Goal: Task Accomplishment & Management: Manage account settings

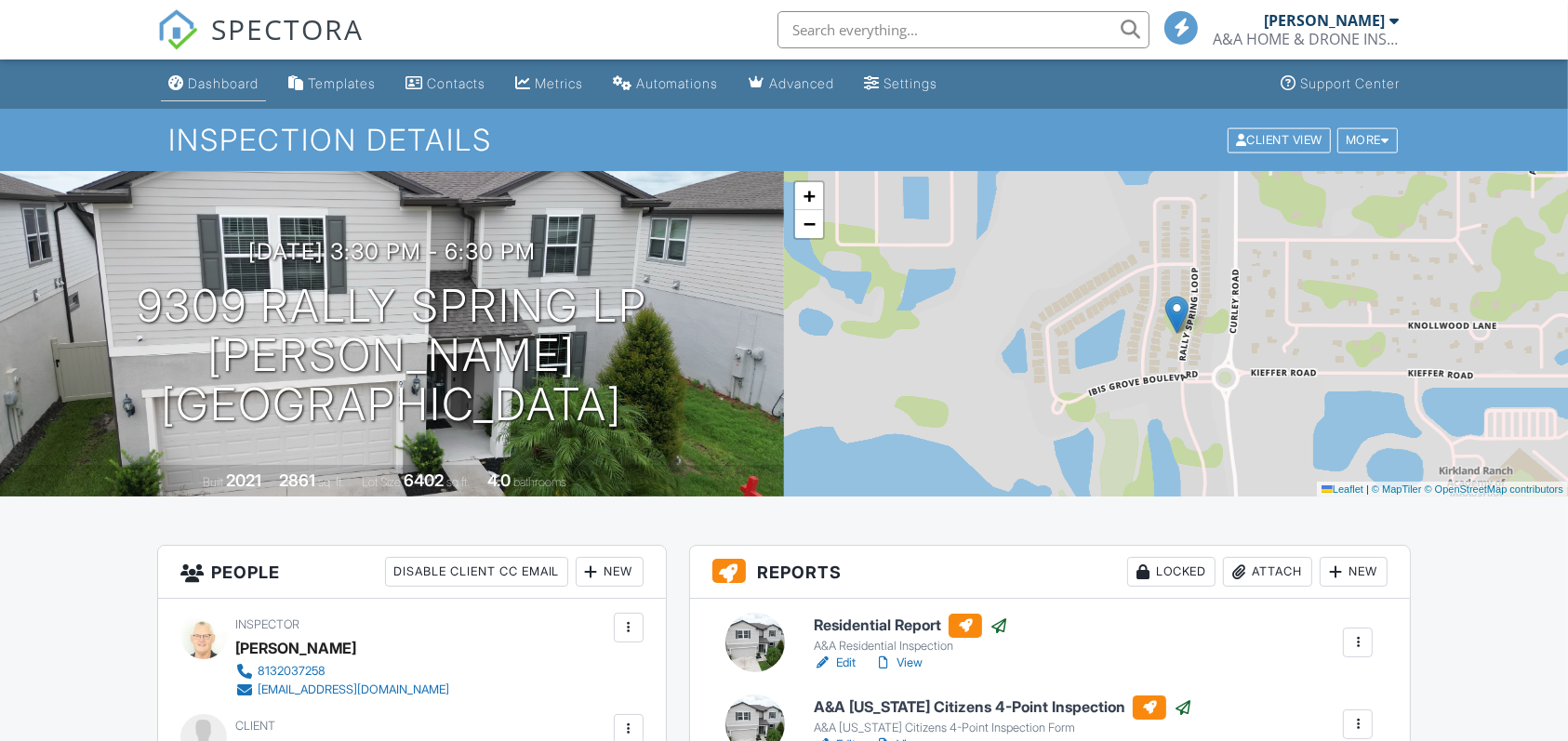
drag, startPoint x: 0, startPoint y: 0, endPoint x: 216, endPoint y: 86, distance: 232.5
click at [216, 86] on div "Dashboard" at bounding box center [223, 84] width 71 height 16
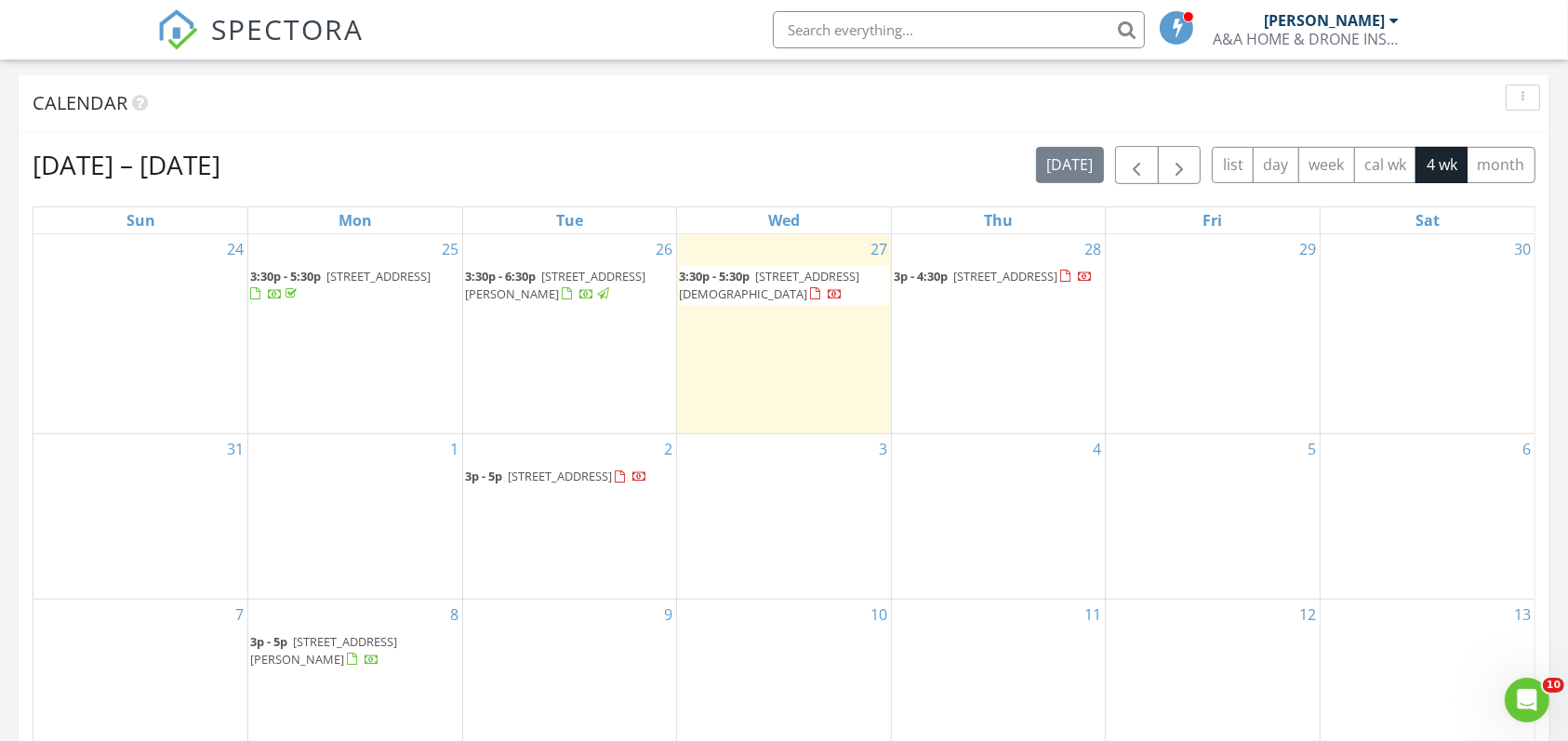
click at [557, 467] on span "[STREET_ADDRESS]" at bounding box center [560, 475] width 104 height 17
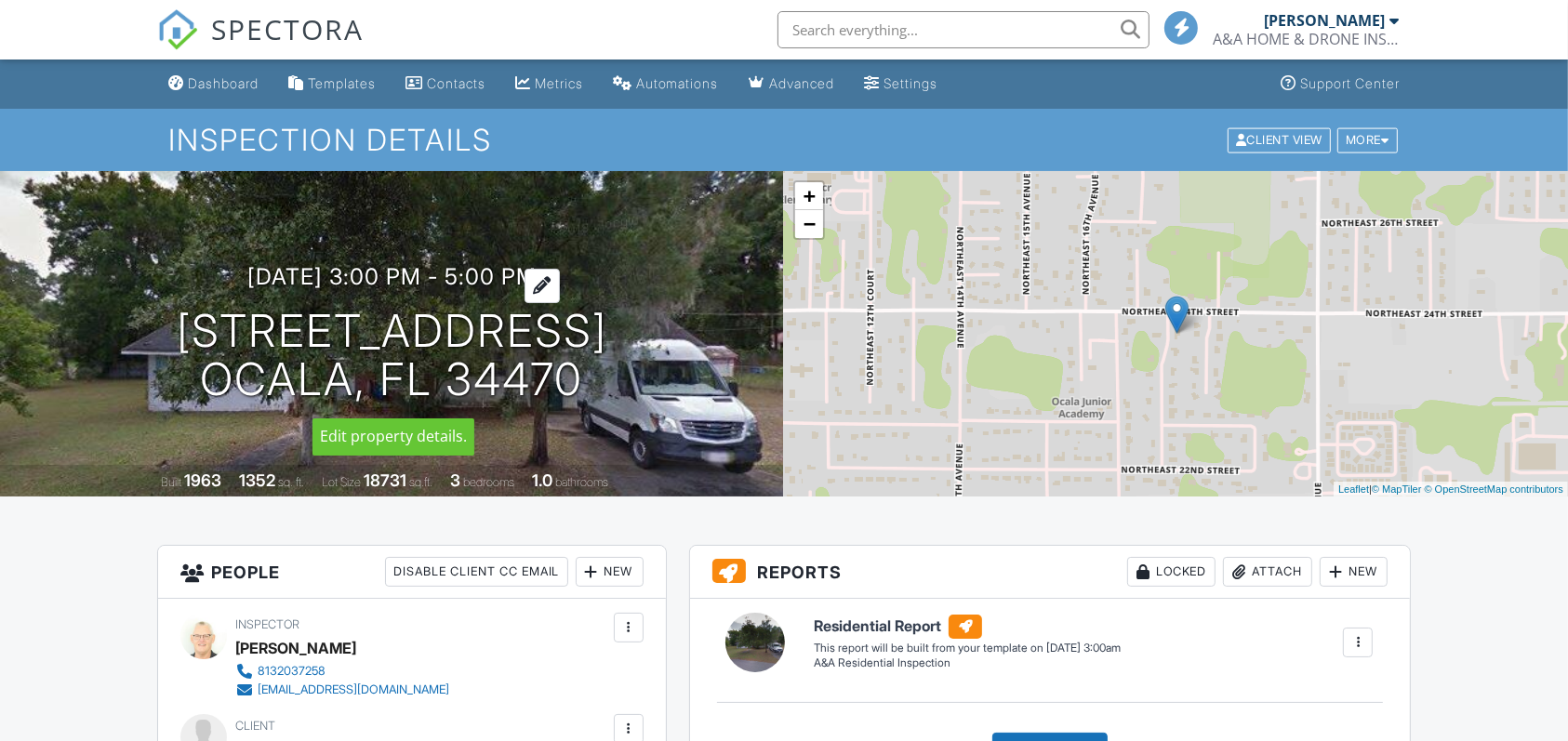
click at [309, 278] on h3 "09/02/2025 3:00 pm - 5:00 pm" at bounding box center [392, 277] width 289 height 25
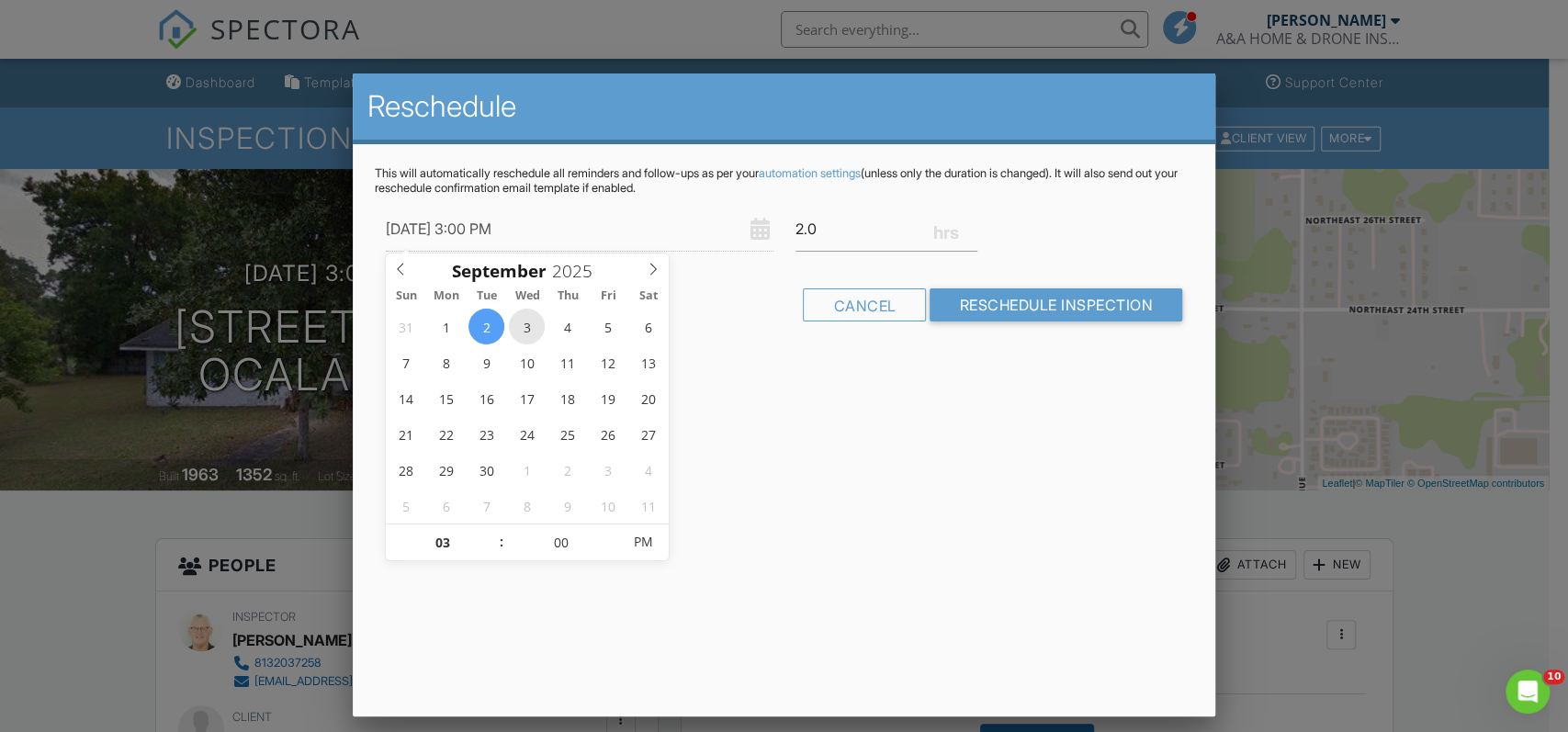
type input "09/03/2025 3:00 PM"
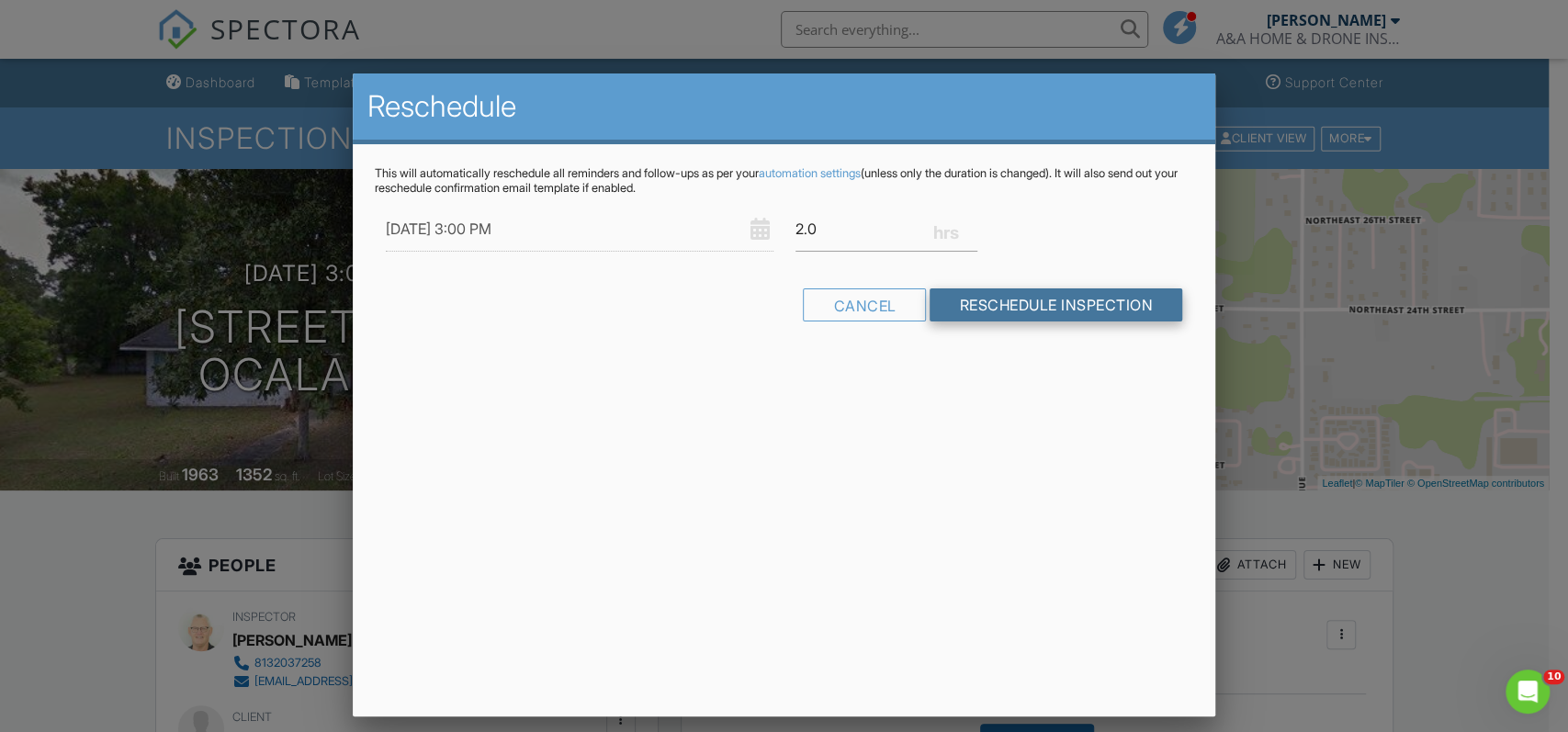
click at [1055, 310] on input "Reschedule Inspection" at bounding box center [1055, 306] width 252 height 33
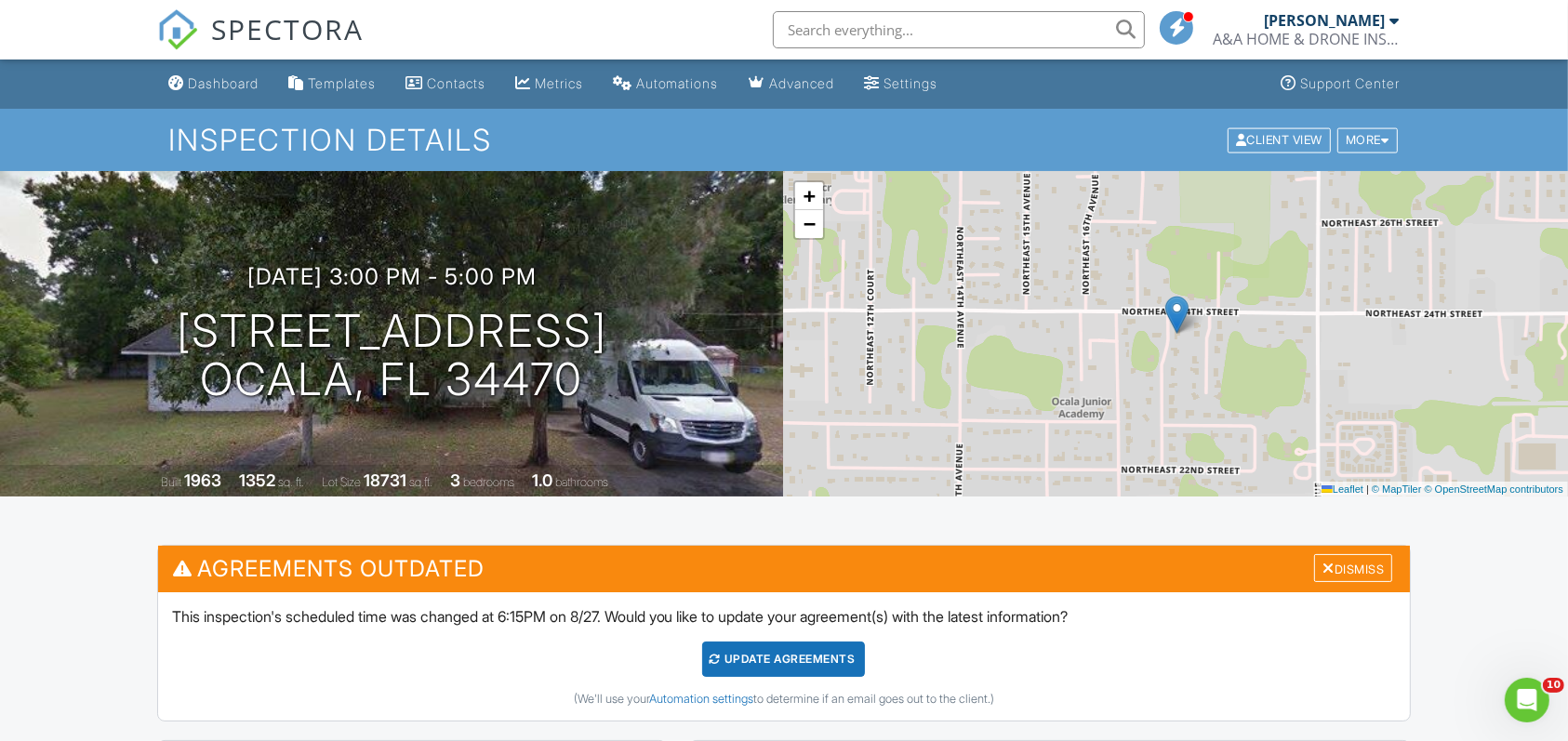
click at [774, 338] on div "09/03/2025 3:00 pm - 5:00 pm 2365 NE 18th ave Ocala, Fl 34470" at bounding box center [392, 334] width 784 height 140
click at [776, 658] on div "Update Agreements" at bounding box center [784, 659] width 163 height 36
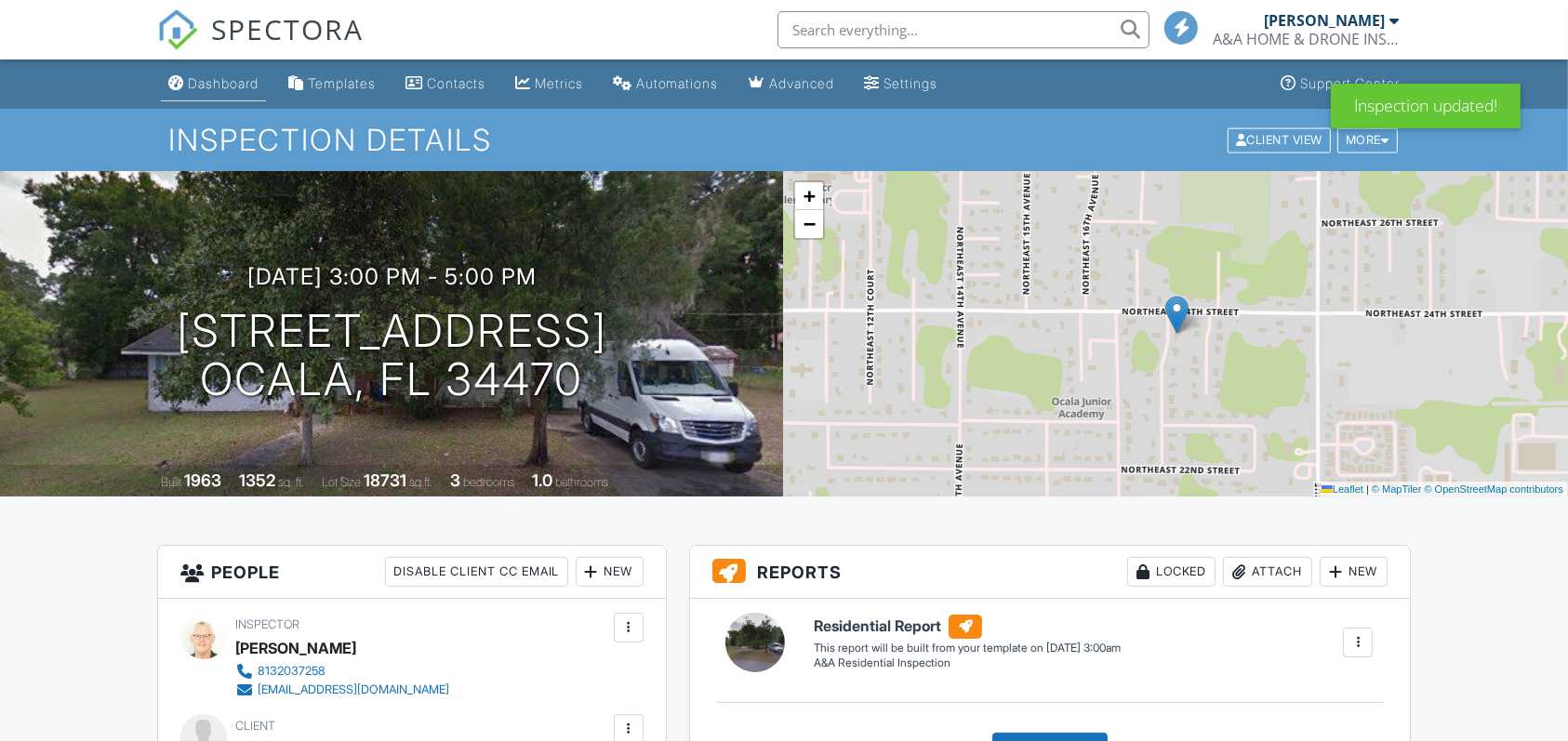
click at [237, 86] on div "Dashboard" at bounding box center [223, 84] width 71 height 16
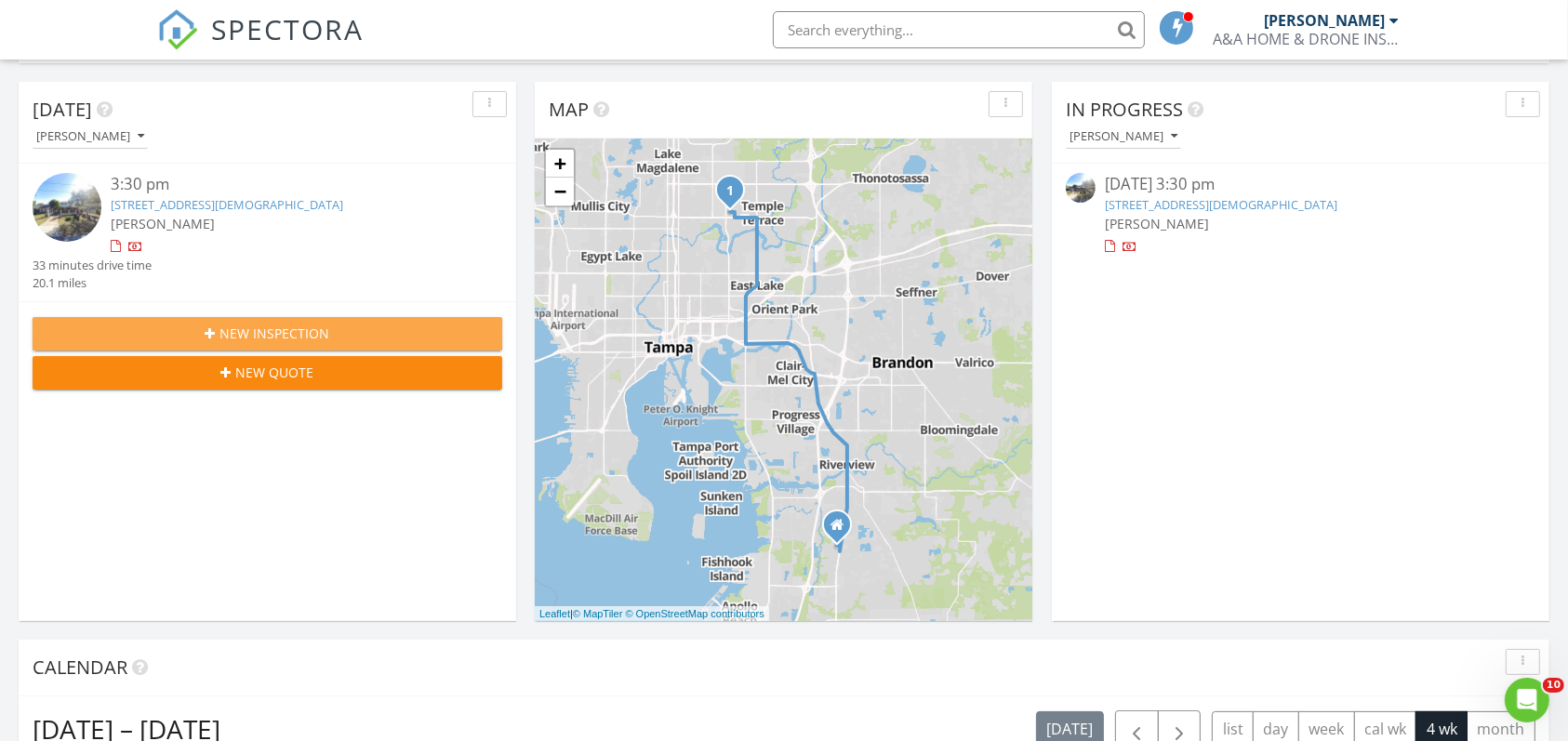
click at [346, 320] on button "New Inspection" at bounding box center [267, 334] width 469 height 34
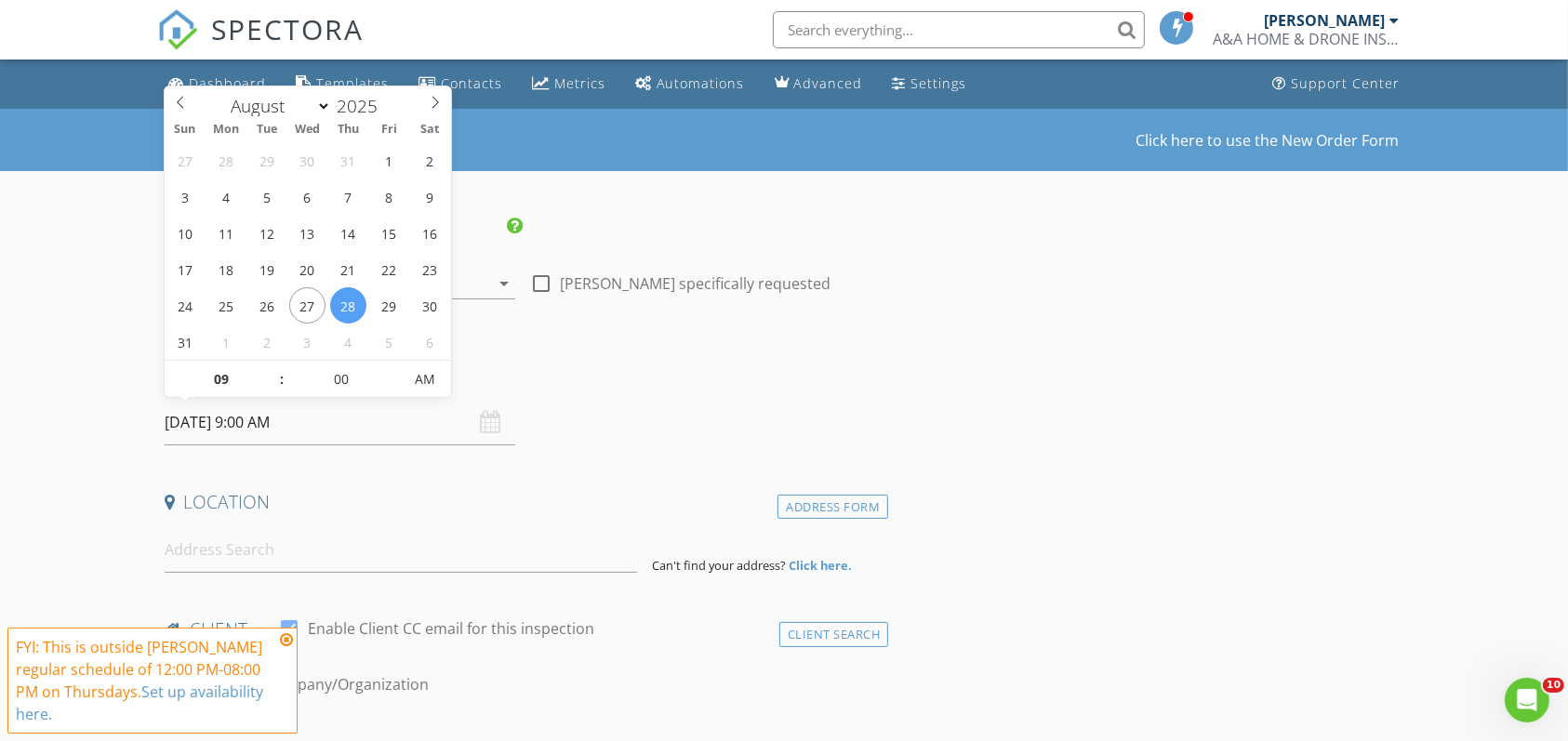
click at [236, 426] on input "[DATE] 9:00 AM" at bounding box center [340, 423] width 351 height 46
select select "8"
click at [433, 99] on icon at bounding box center [435, 101] width 13 height 13
type input "09/02/2025 9:00 AM"
type input "10"
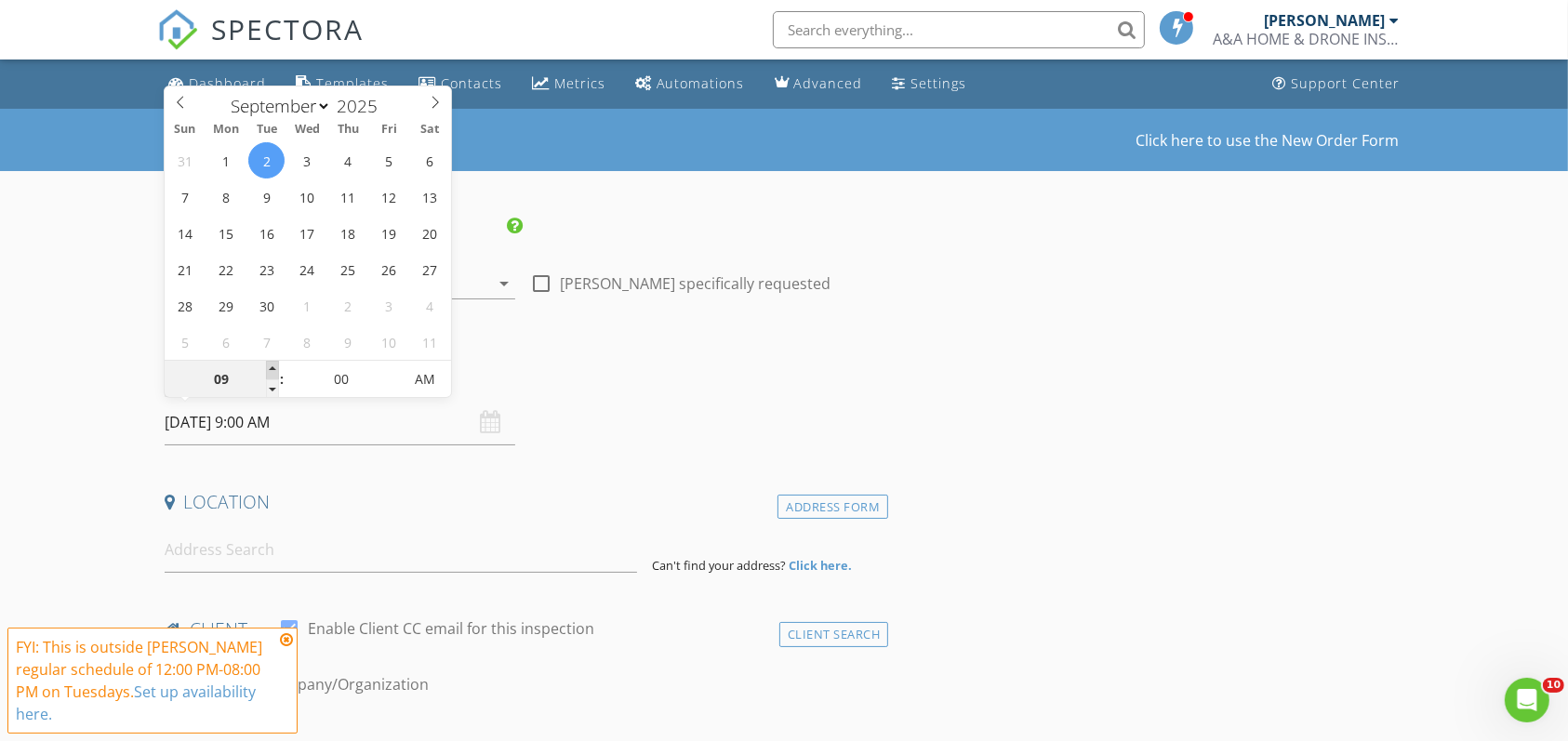
type input "09/02/2025 10:00 AM"
click at [271, 370] on span at bounding box center [271, 370] width 13 height 19
type input "11"
type input "09/02/2025 11:00 AM"
click at [271, 370] on span at bounding box center [271, 370] width 13 height 19
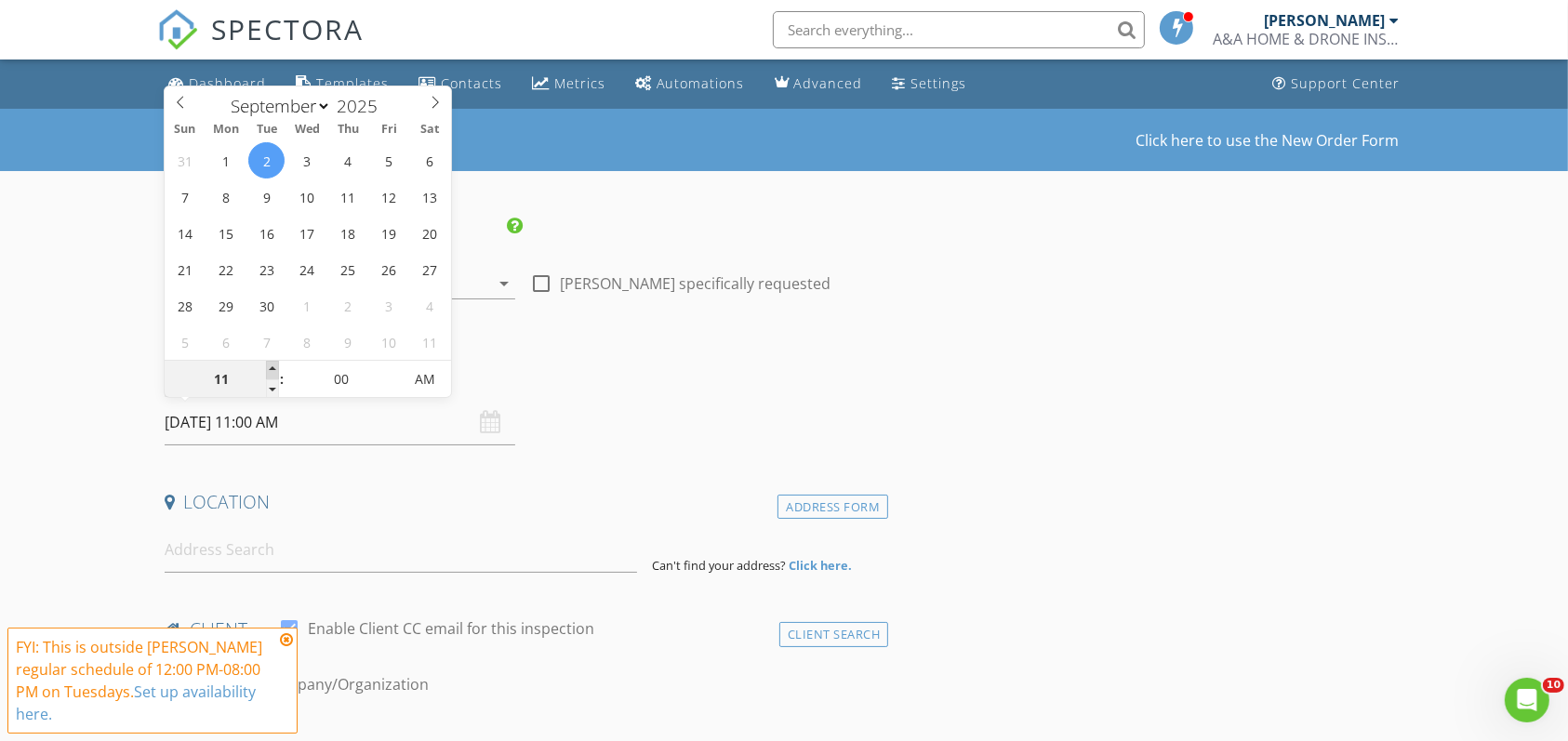
type input "12"
type input "09/02/2025 12:00 PM"
click at [271, 370] on span at bounding box center [271, 370] width 13 height 19
type input "01"
type input "09/02/2025 1:00 PM"
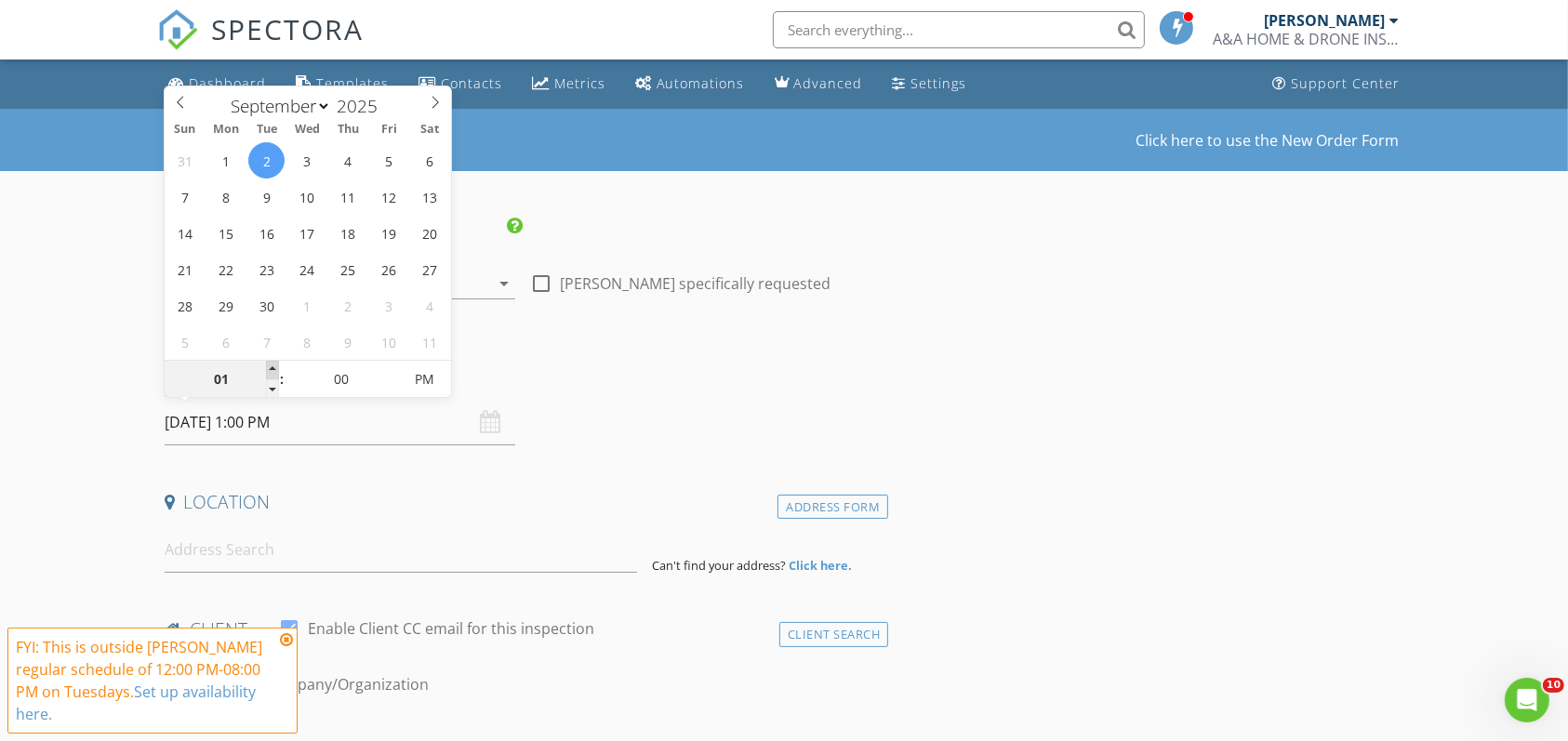
click at [271, 370] on span at bounding box center [271, 370] width 13 height 19
type input "02"
type input "09/02/2025 2:00 PM"
click at [271, 370] on span at bounding box center [271, 370] width 13 height 19
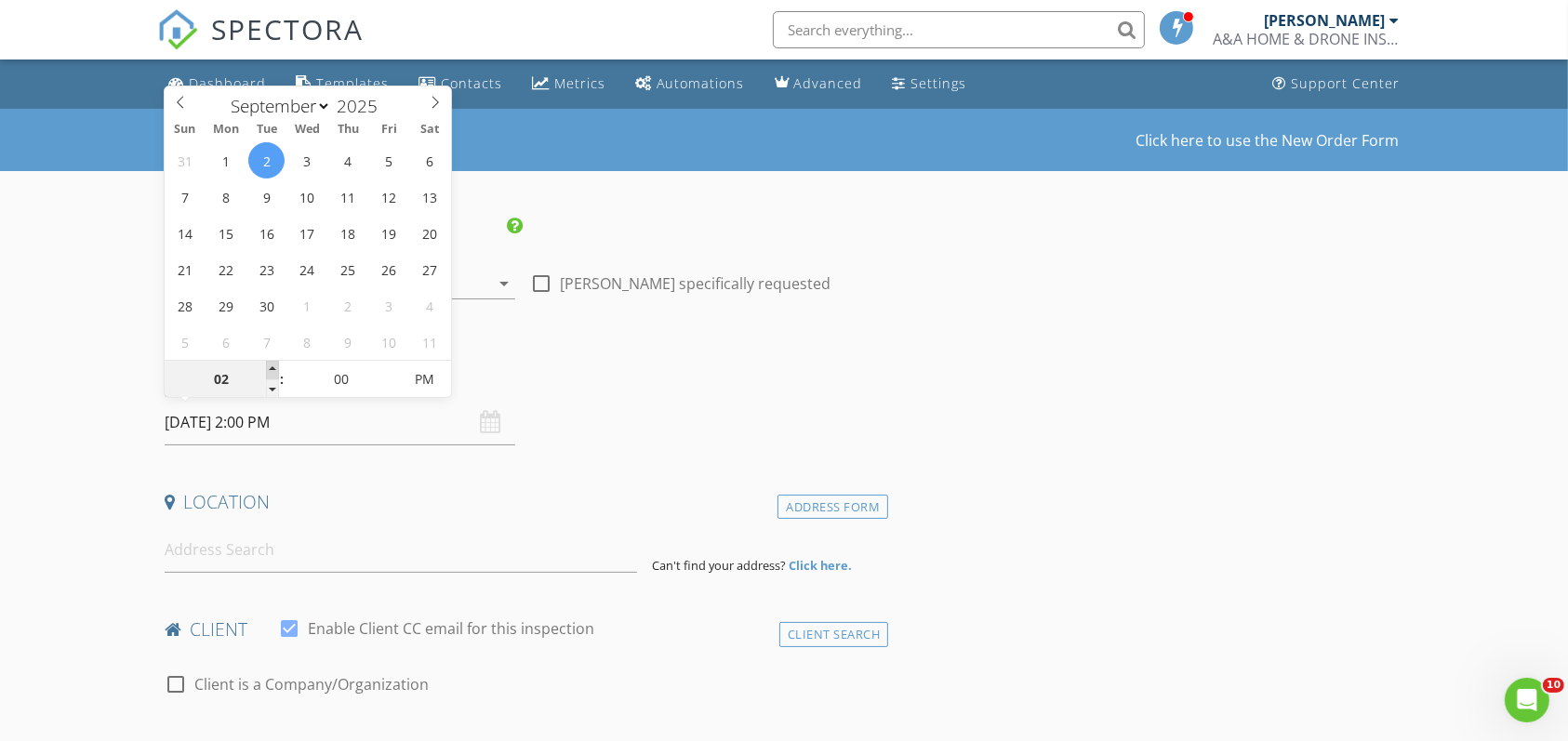
type input "03"
type input "09/02/2025 3:00 PM"
click at [271, 370] on span at bounding box center [271, 370] width 13 height 19
type input "05"
type input "09/02/2025 3:05 PM"
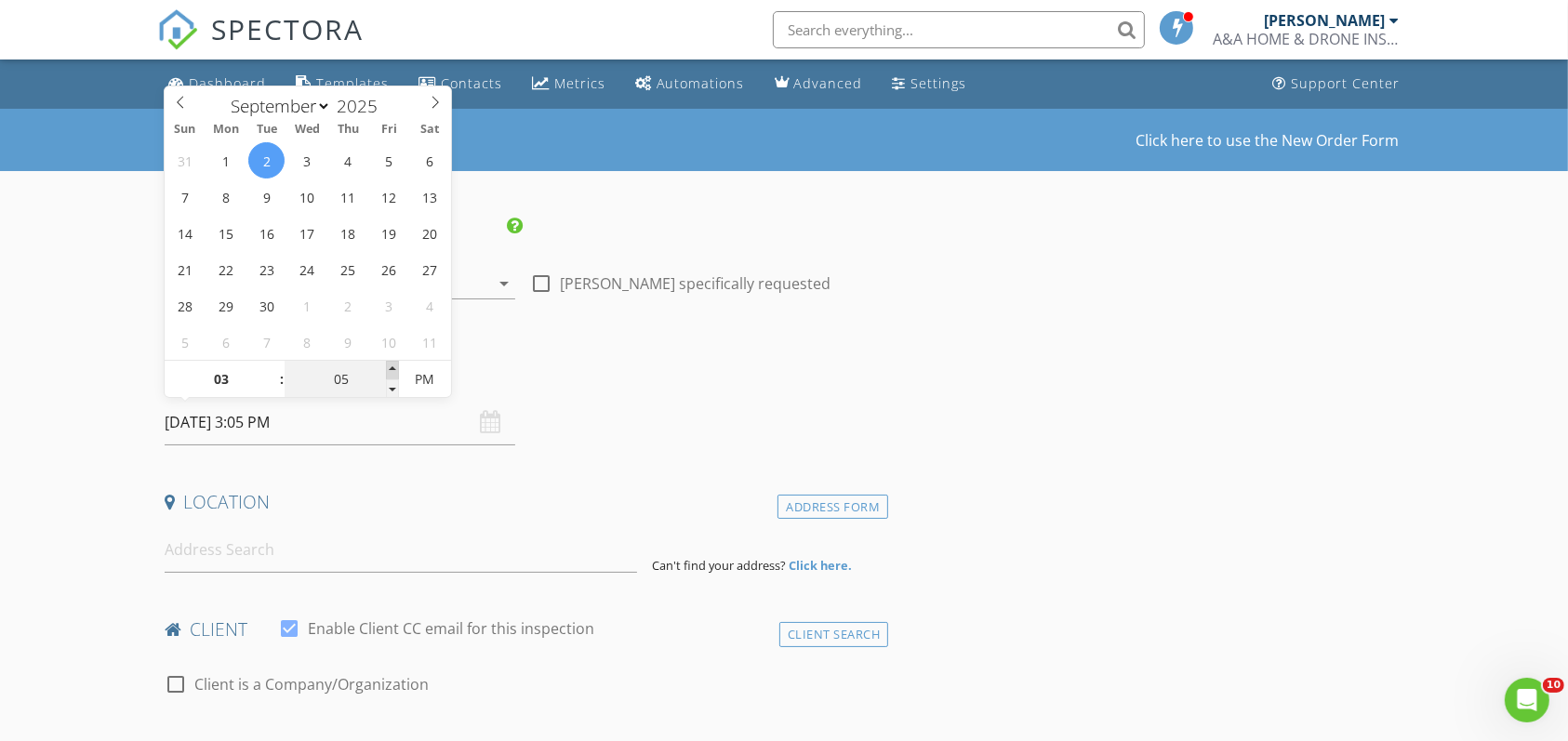
click at [392, 368] on span at bounding box center [392, 370] width 13 height 19
type input "10"
type input "09/02/2025 3:10 PM"
click at [392, 368] on span at bounding box center [392, 370] width 13 height 19
type input "15"
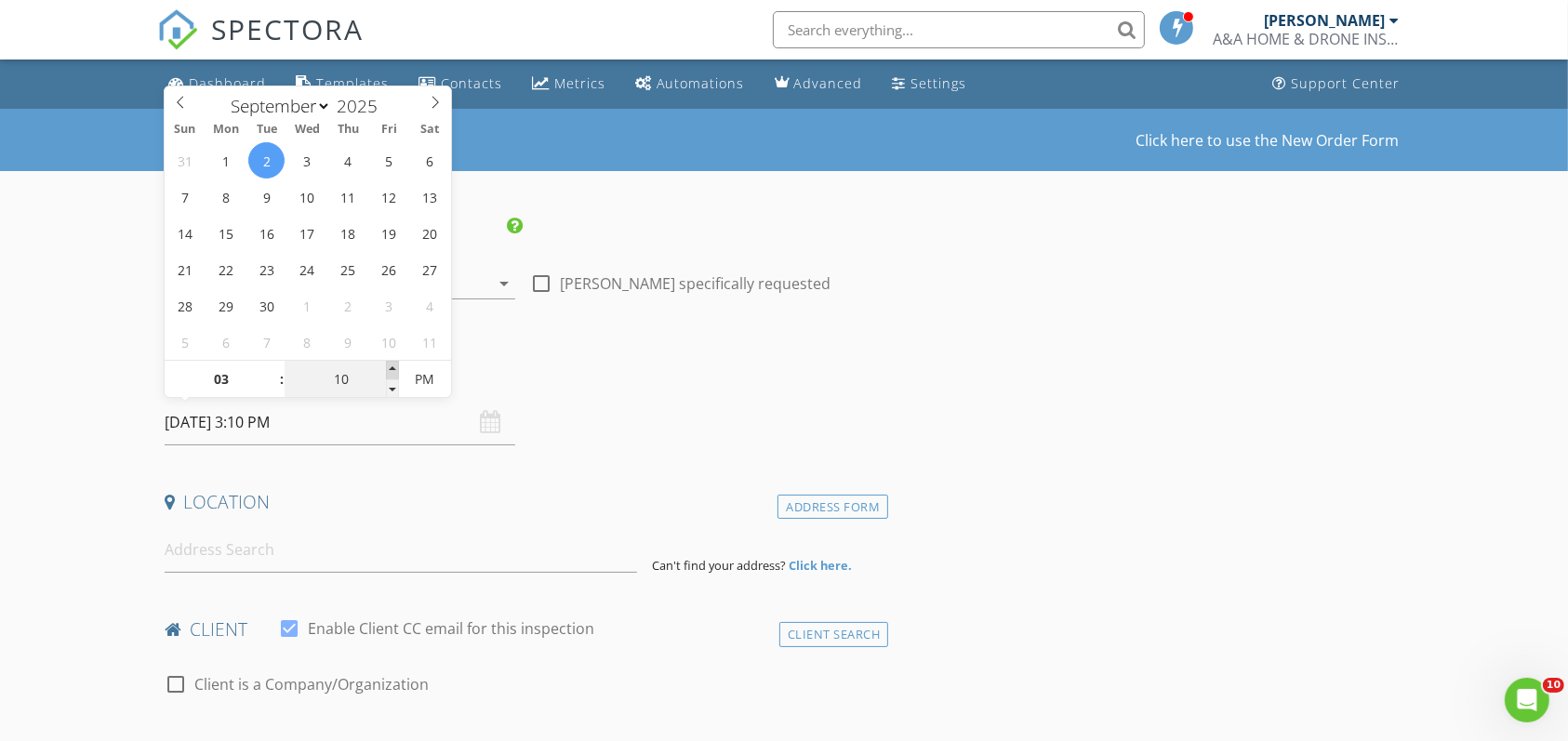
type input "09/02/2025 3:15 PM"
click at [392, 368] on span at bounding box center [392, 370] width 13 height 19
type input "20"
type input "09/02/2025 3:20 PM"
click at [392, 368] on span at bounding box center [392, 370] width 13 height 19
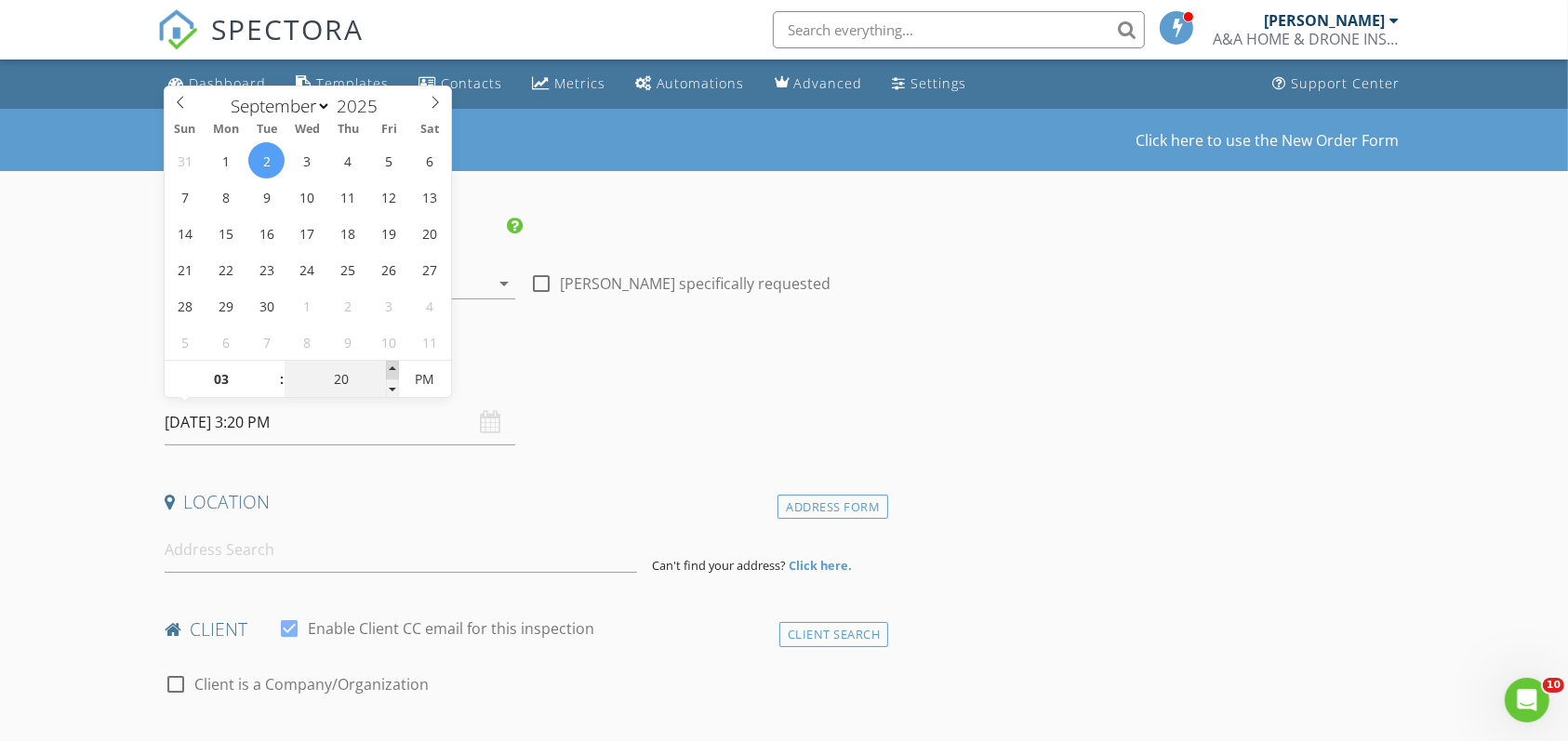
type input "25"
type input "09/02/2025 3:25 PM"
click at [392, 368] on span at bounding box center [392, 370] width 13 height 19
type input "30"
type input "[DATE] 3:30 PM"
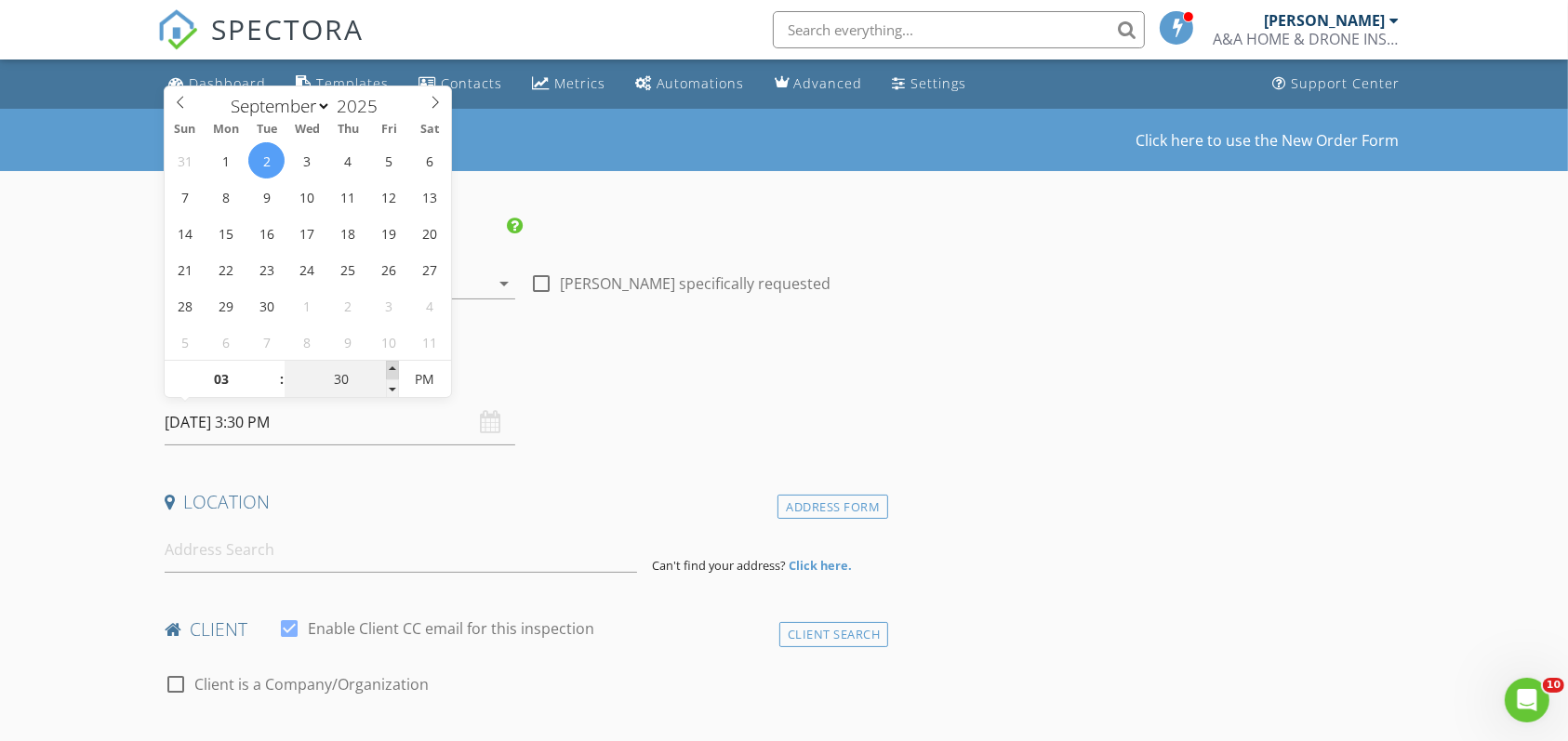
click at [392, 368] on span at bounding box center [392, 370] width 13 height 19
click at [672, 395] on div "Date/Time" at bounding box center [523, 381] width 732 height 37
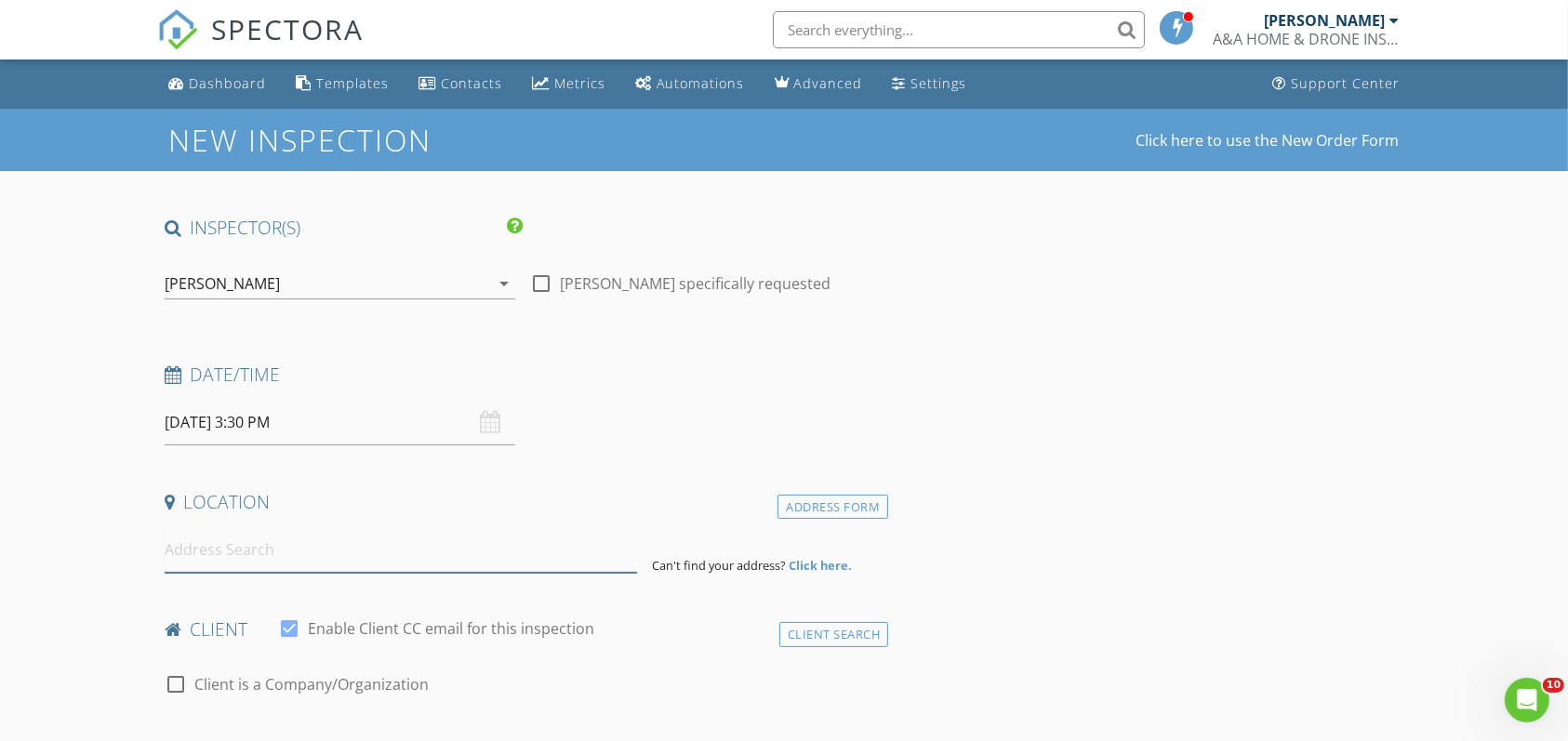
click at [205, 554] on input at bounding box center [402, 550] width 473 height 46
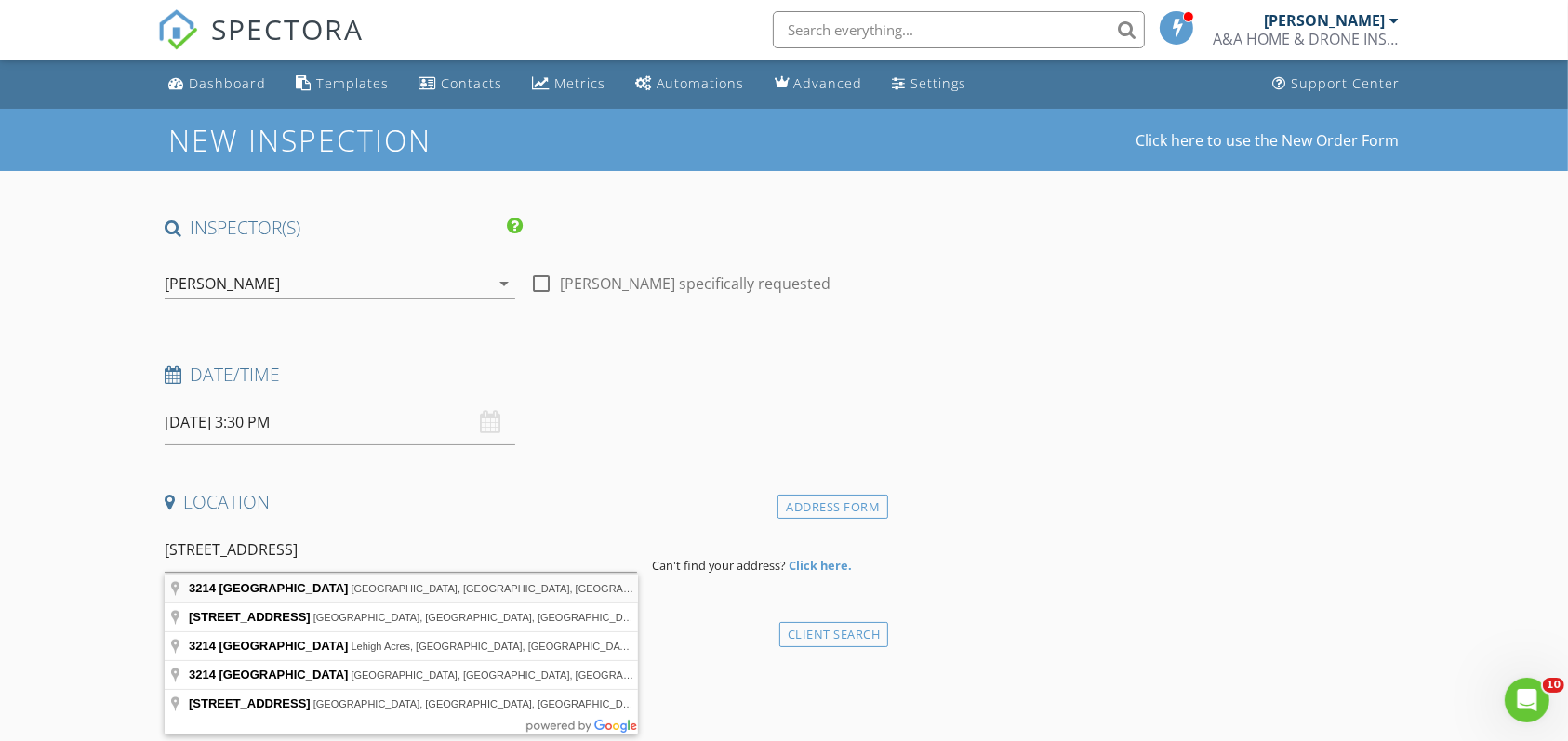
type input "3214 East 38th Avenue, Tampa, FL, USA"
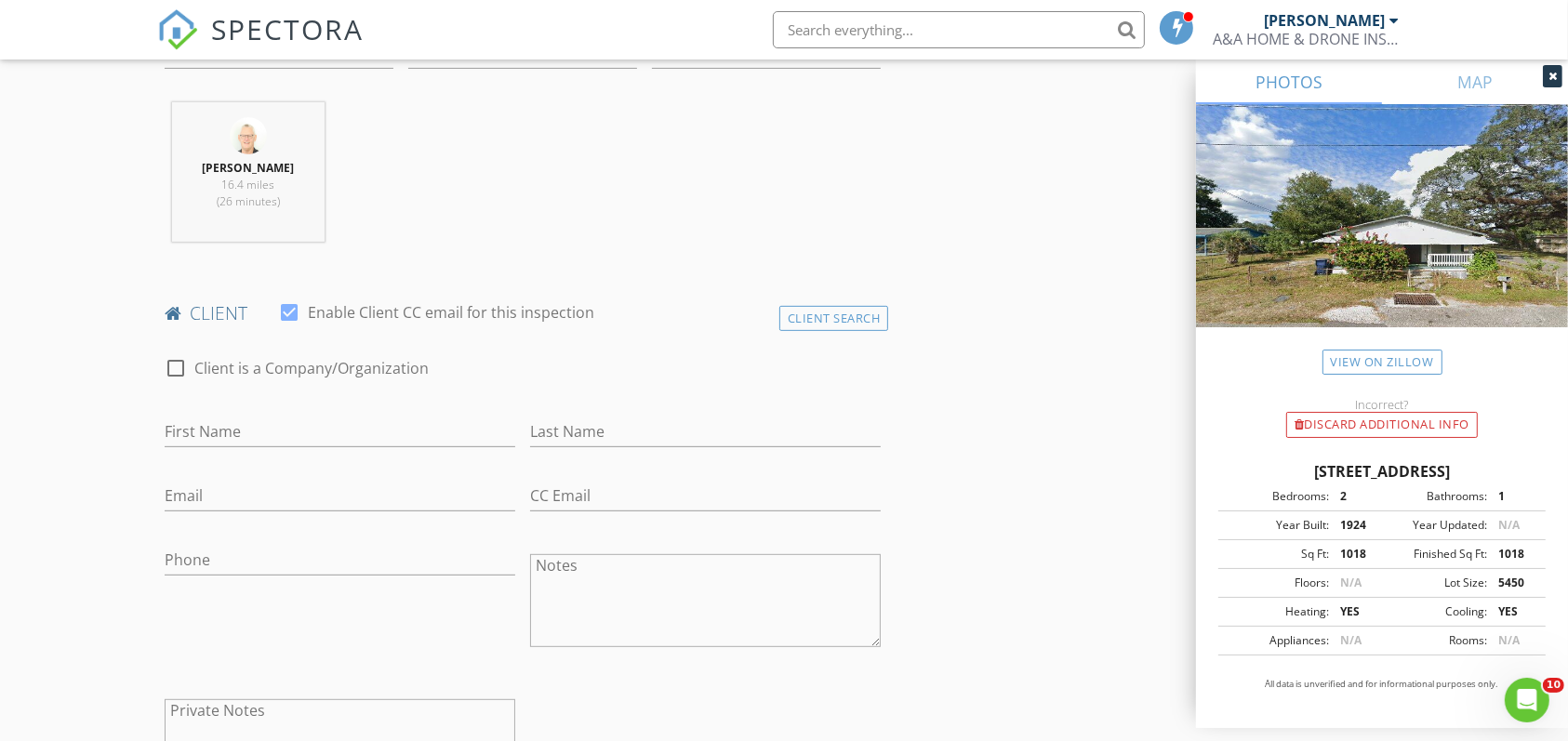
scroll to position [699, 0]
click at [260, 429] on input "First Name" at bounding box center [340, 429] width 351 height 31
click at [805, 308] on div "Client Search" at bounding box center [834, 315] width 109 height 25
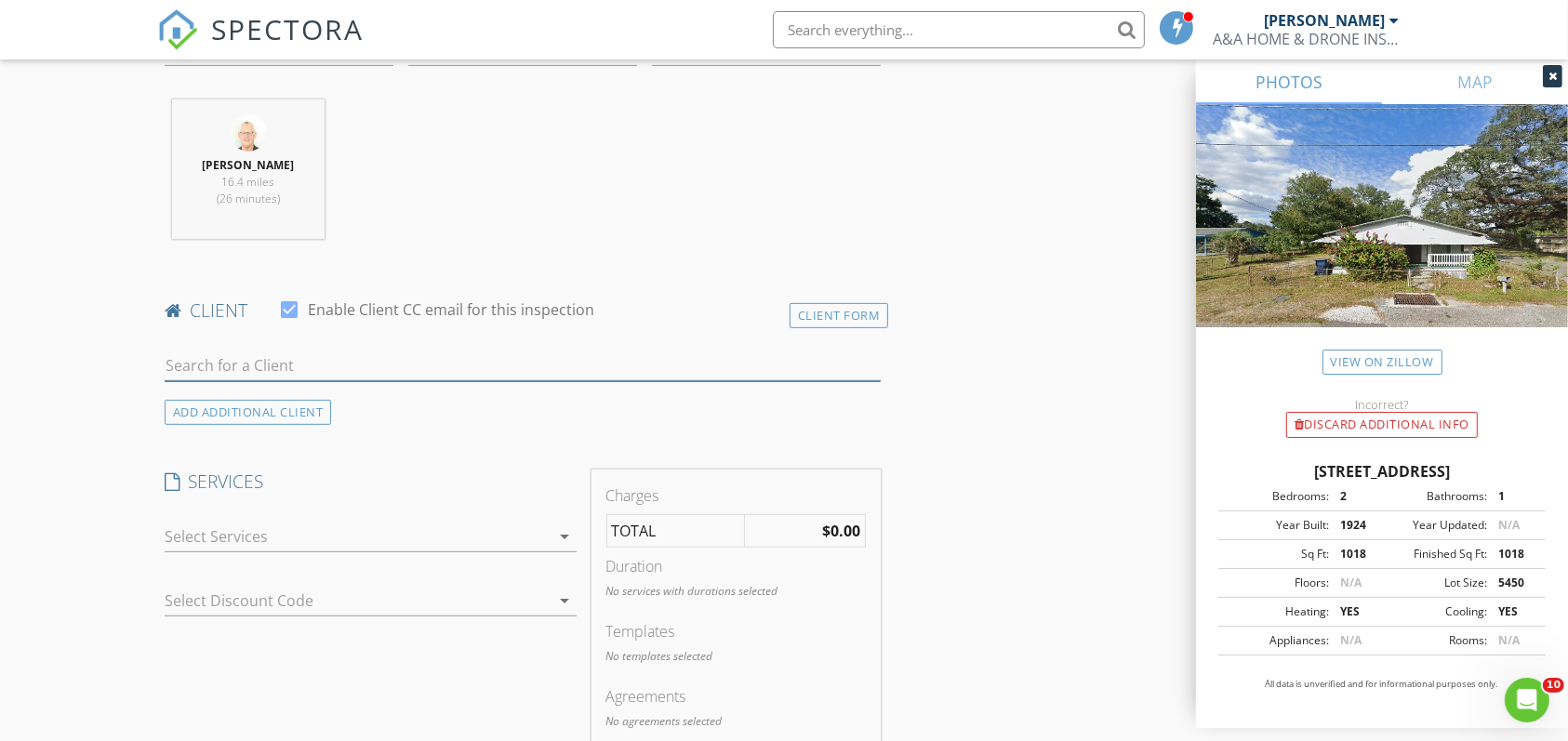
click at [196, 362] on input "text" at bounding box center [523, 366] width 717 height 31
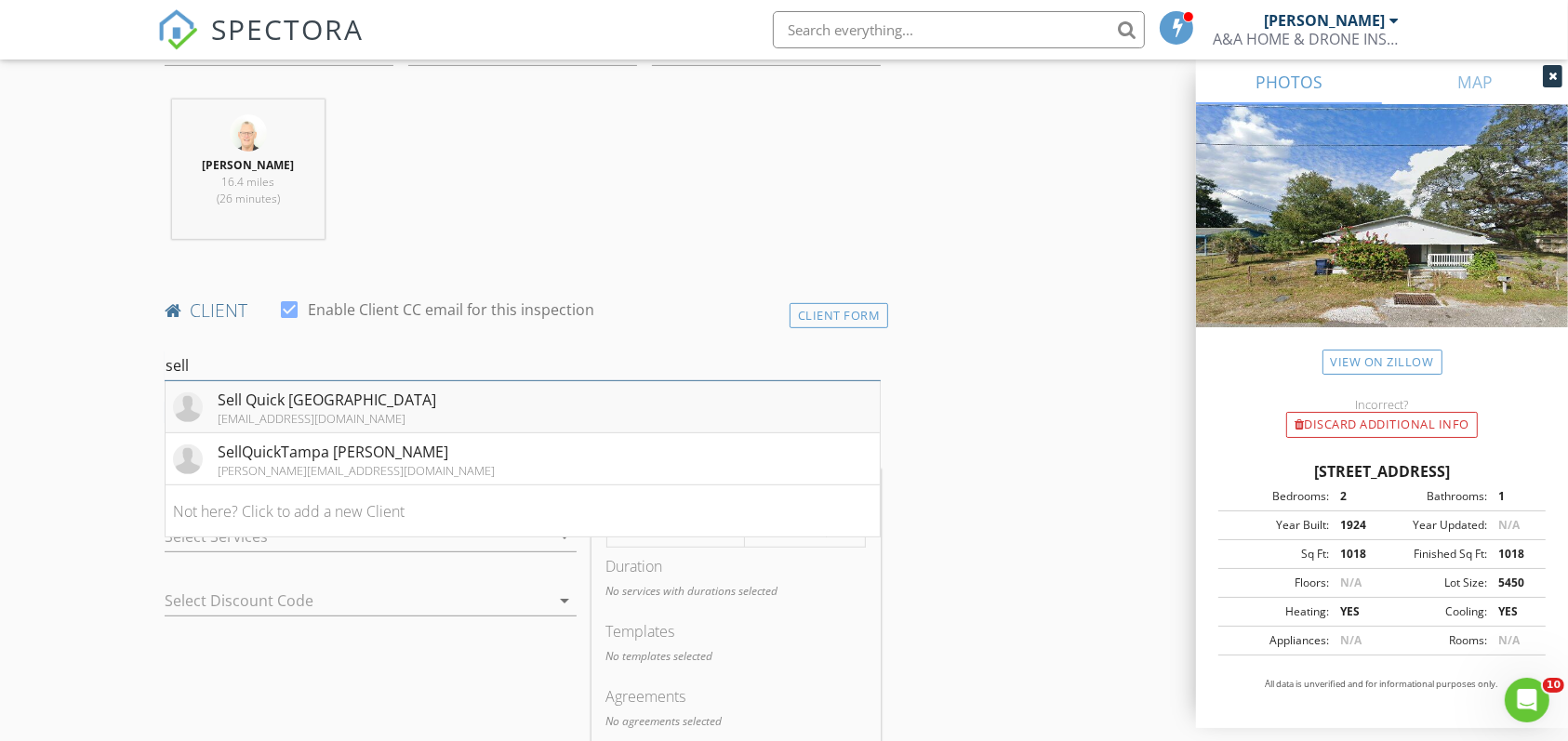
type input "sell"
click at [265, 394] on div "Sell Quick [GEOGRAPHIC_DATA]" at bounding box center [327, 400] width 219 height 22
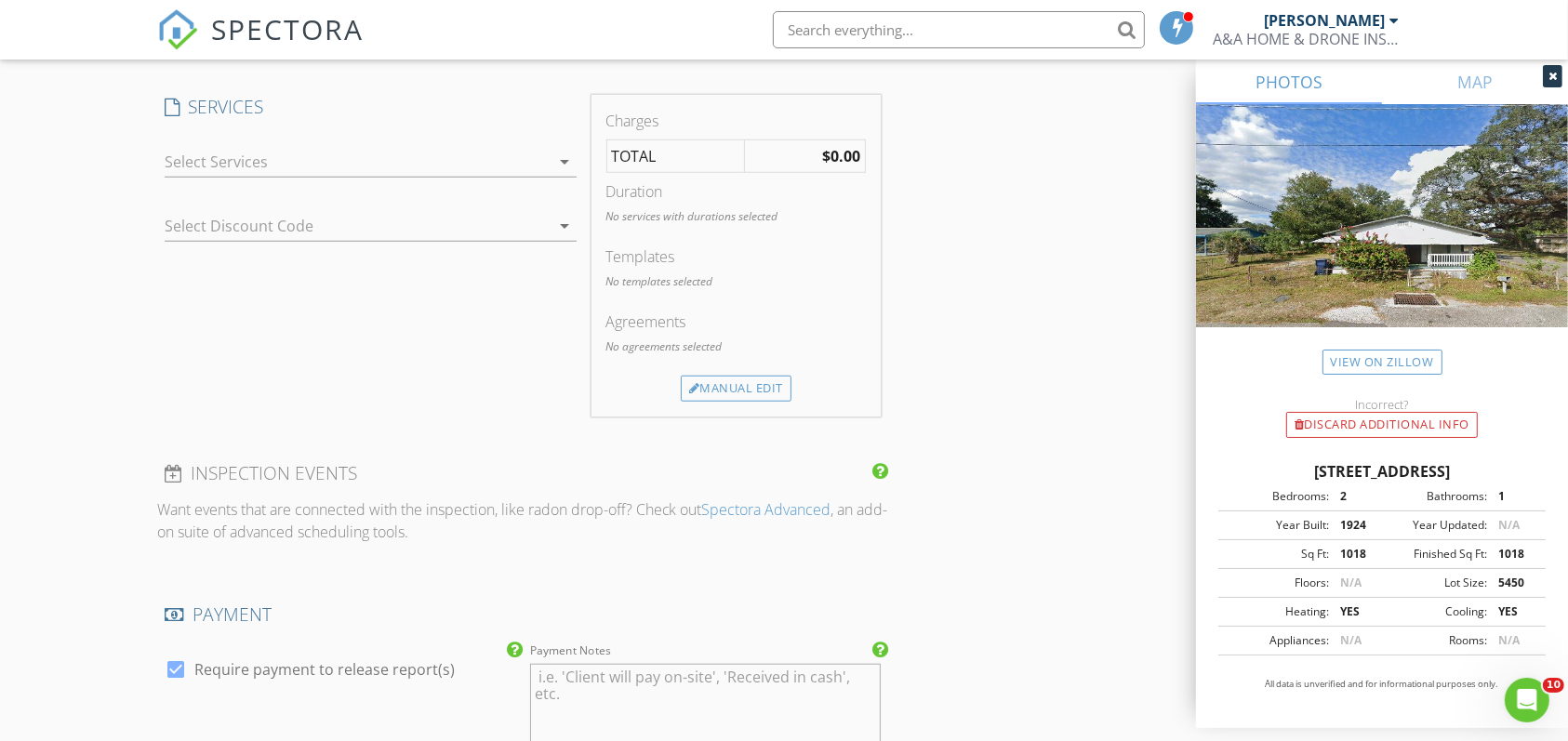
scroll to position [1490, 0]
click at [568, 154] on icon "arrow_drop_down" at bounding box center [565, 163] width 22 height 22
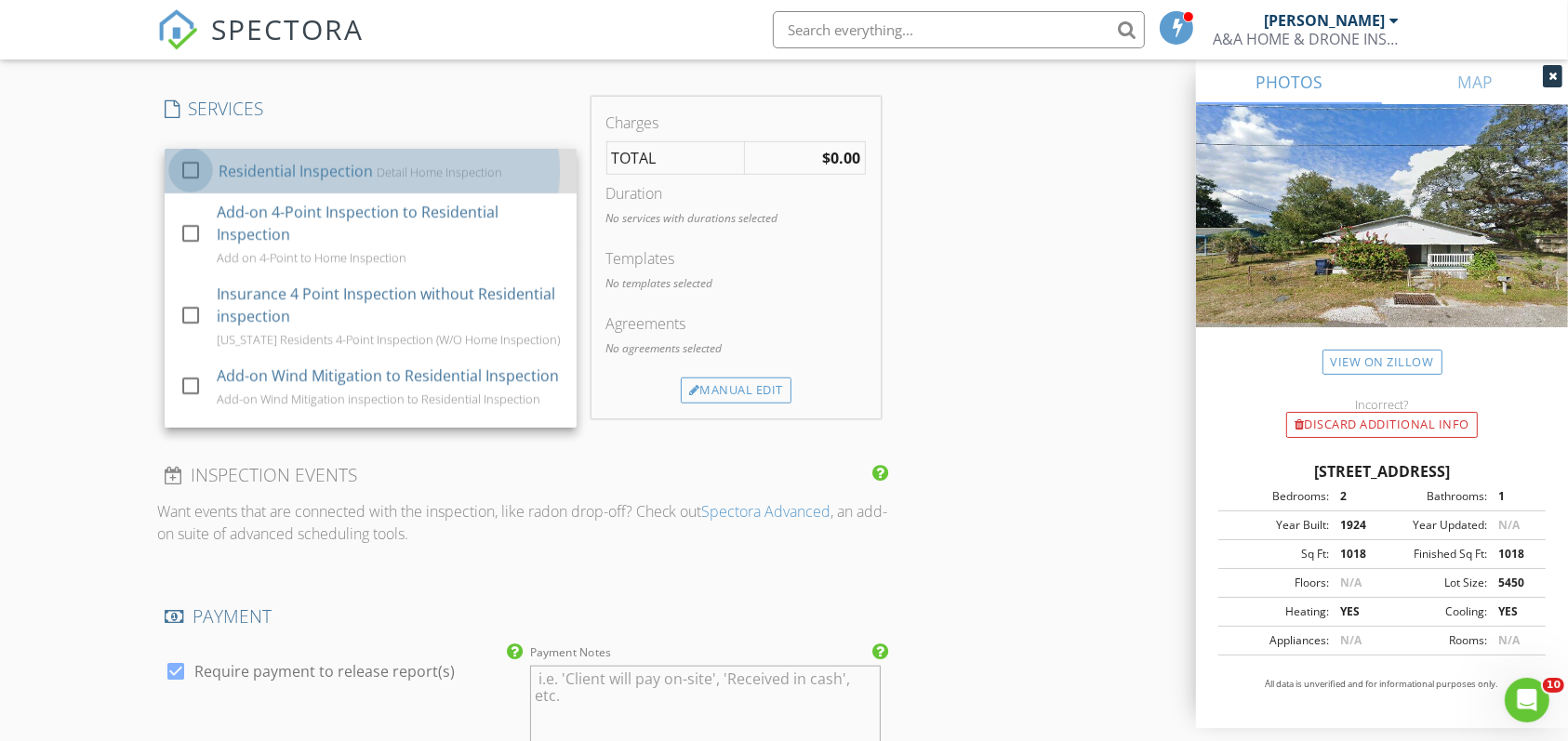
click at [193, 162] on div at bounding box center [191, 170] width 32 height 32
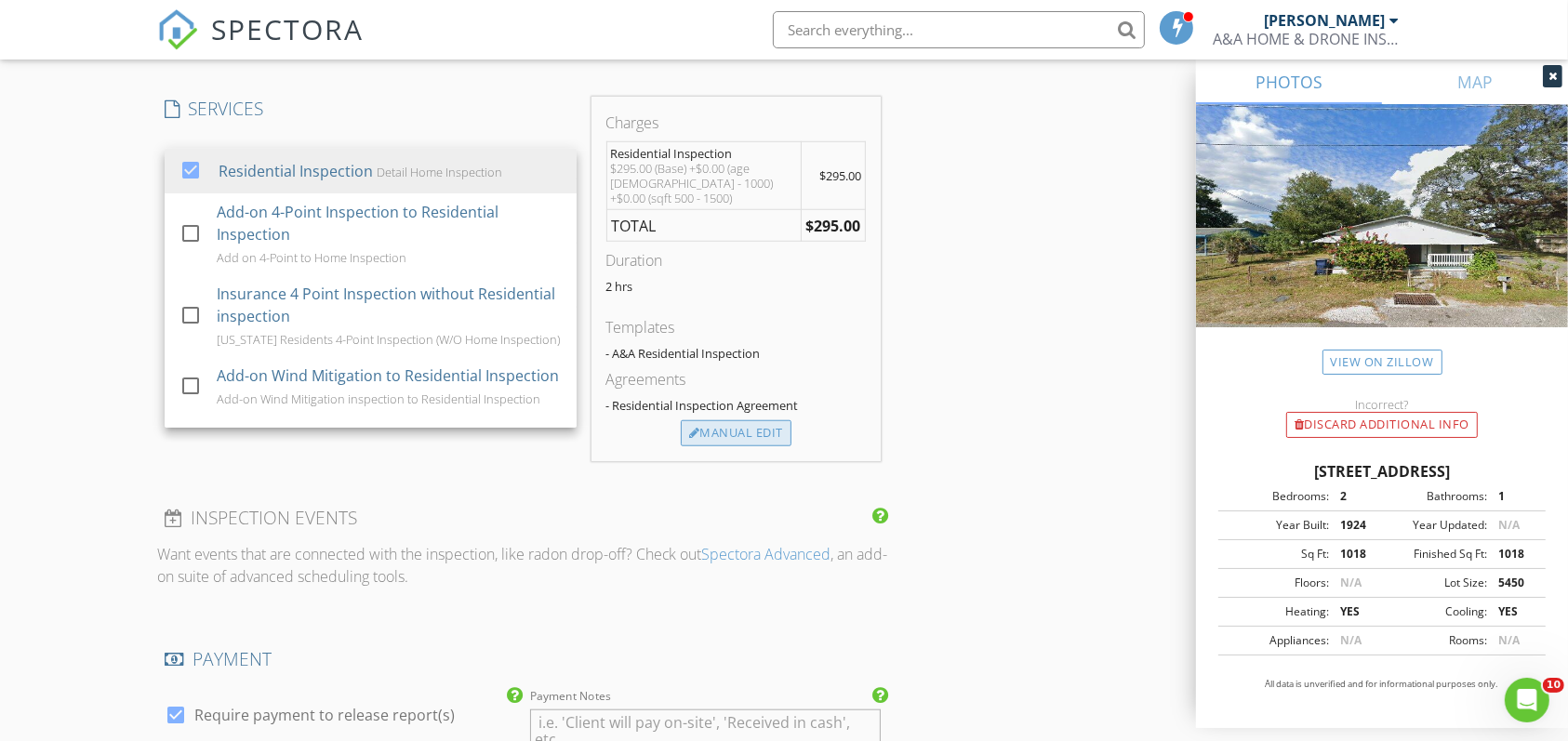
click at [753, 421] on div "Manual Edit" at bounding box center [736, 434] width 110 height 26
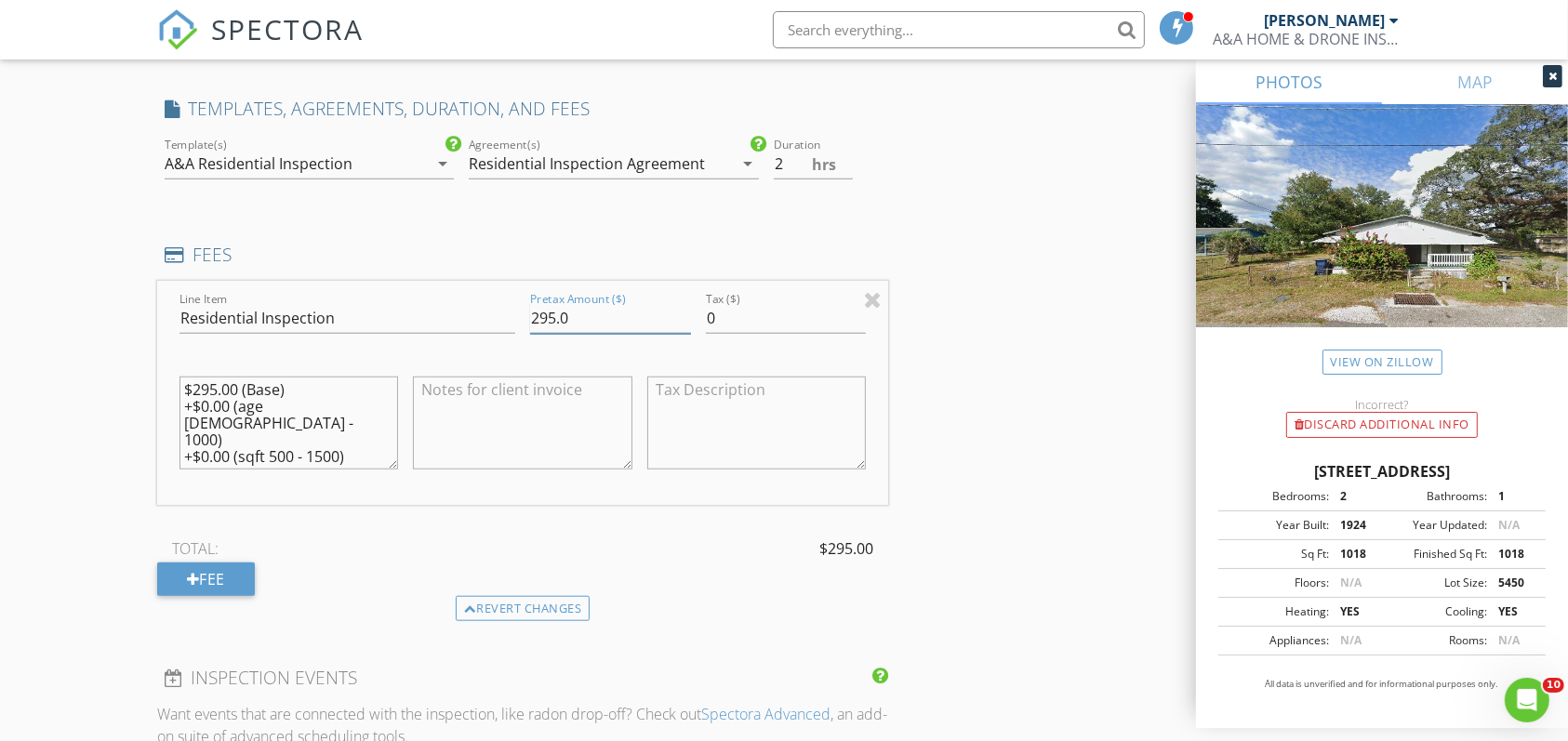
click at [549, 312] on input "295.0" at bounding box center [610, 318] width 161 height 31
type input "225.0"
click at [981, 483] on div "INSPECTOR(S) check_box Anton Labuschagne PRIMARY Anton Labuschagne arrow_drop_d…" at bounding box center [784, 352] width 1255 height 3252
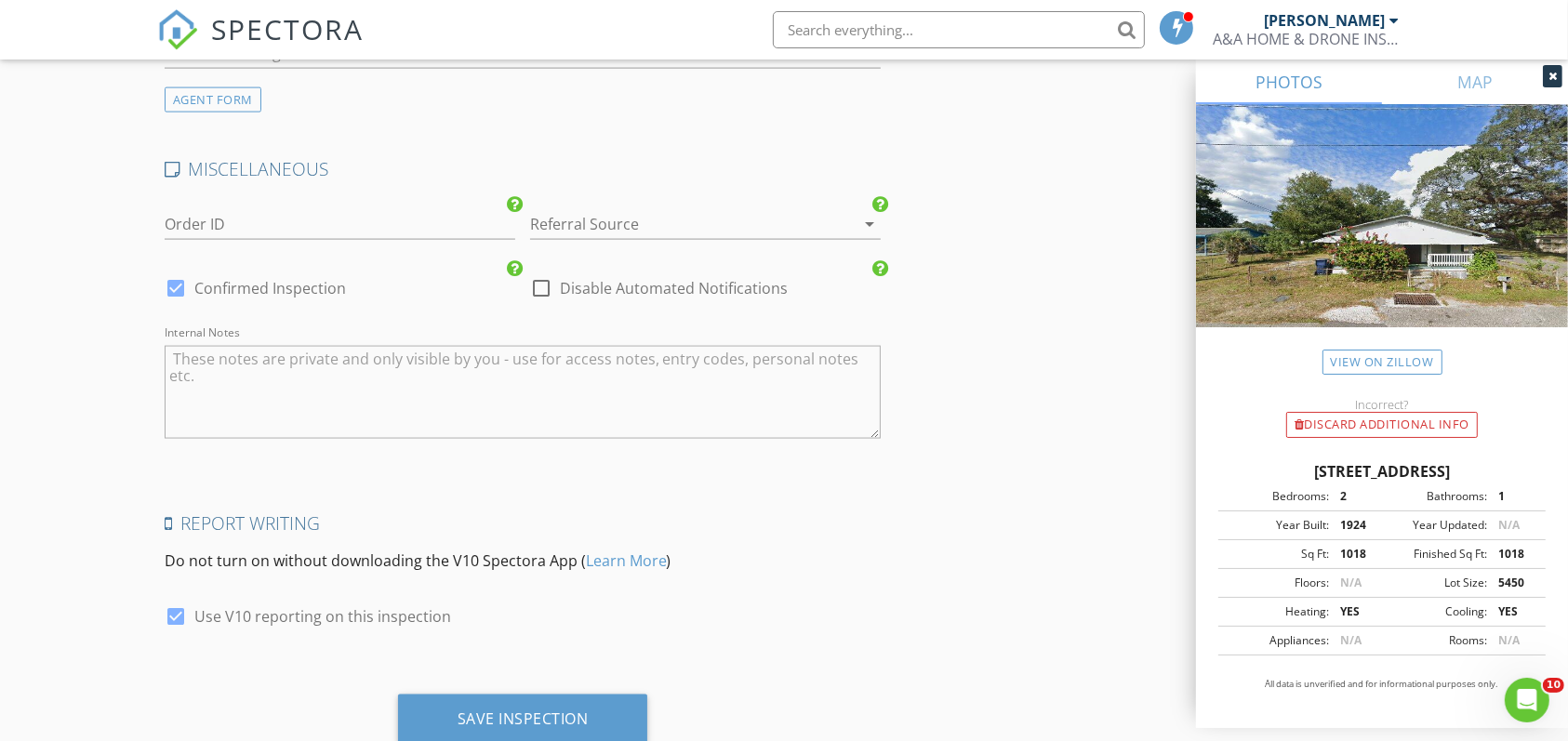
scroll to position [2768, 0]
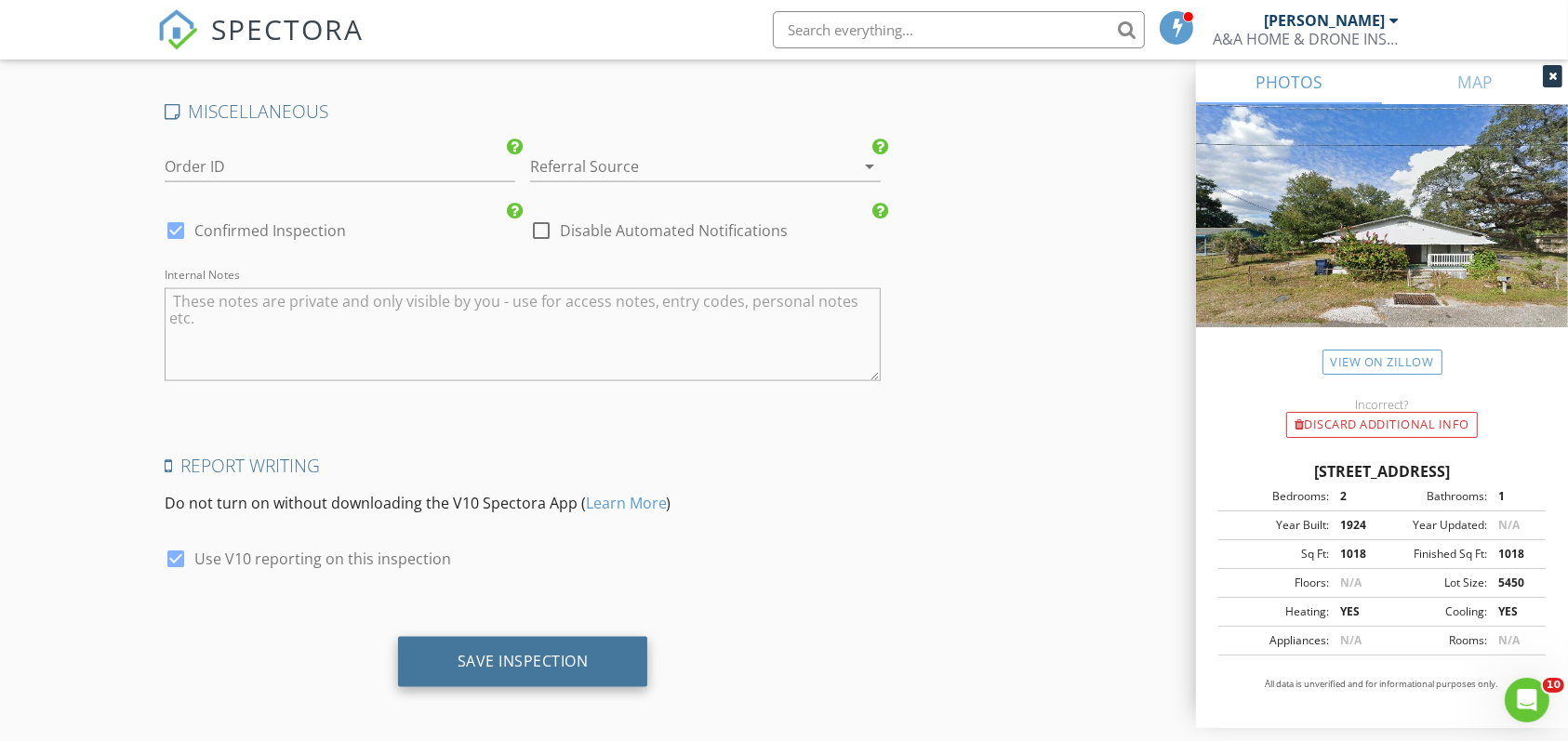
click at [556, 652] on div "Save Inspection" at bounding box center [523, 661] width 131 height 19
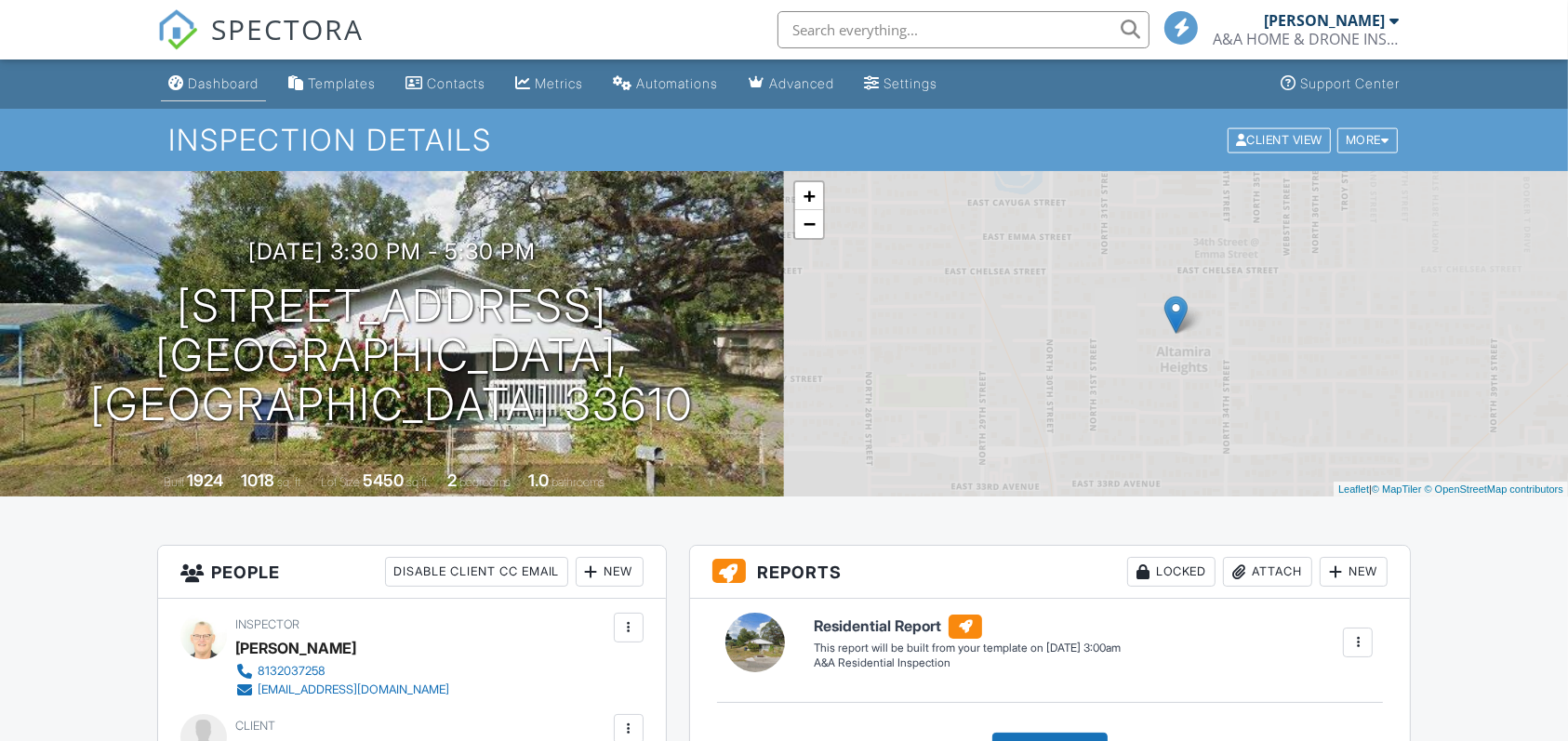
click at [225, 91] on div "Dashboard" at bounding box center [223, 84] width 71 height 16
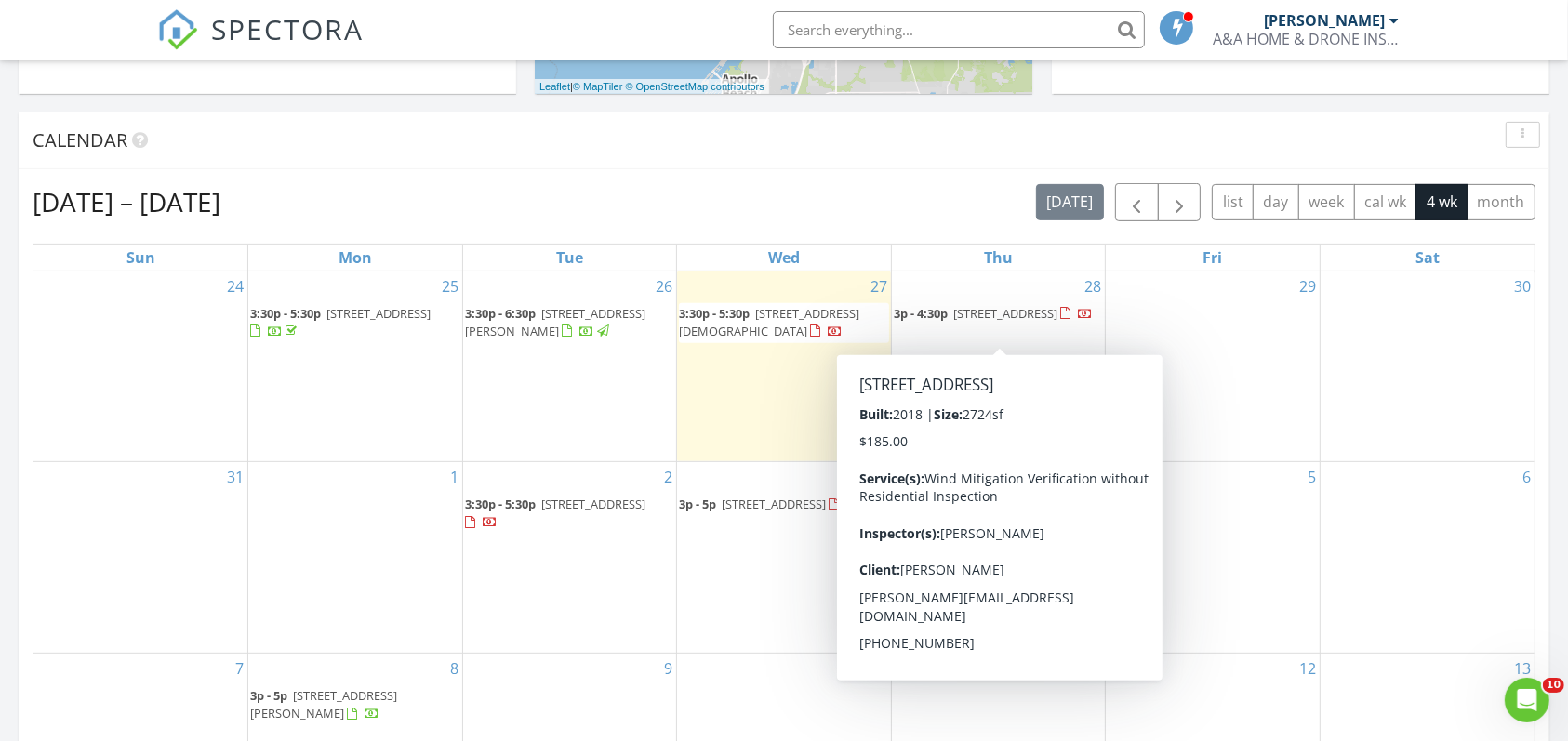
scroll to position [707, 0]
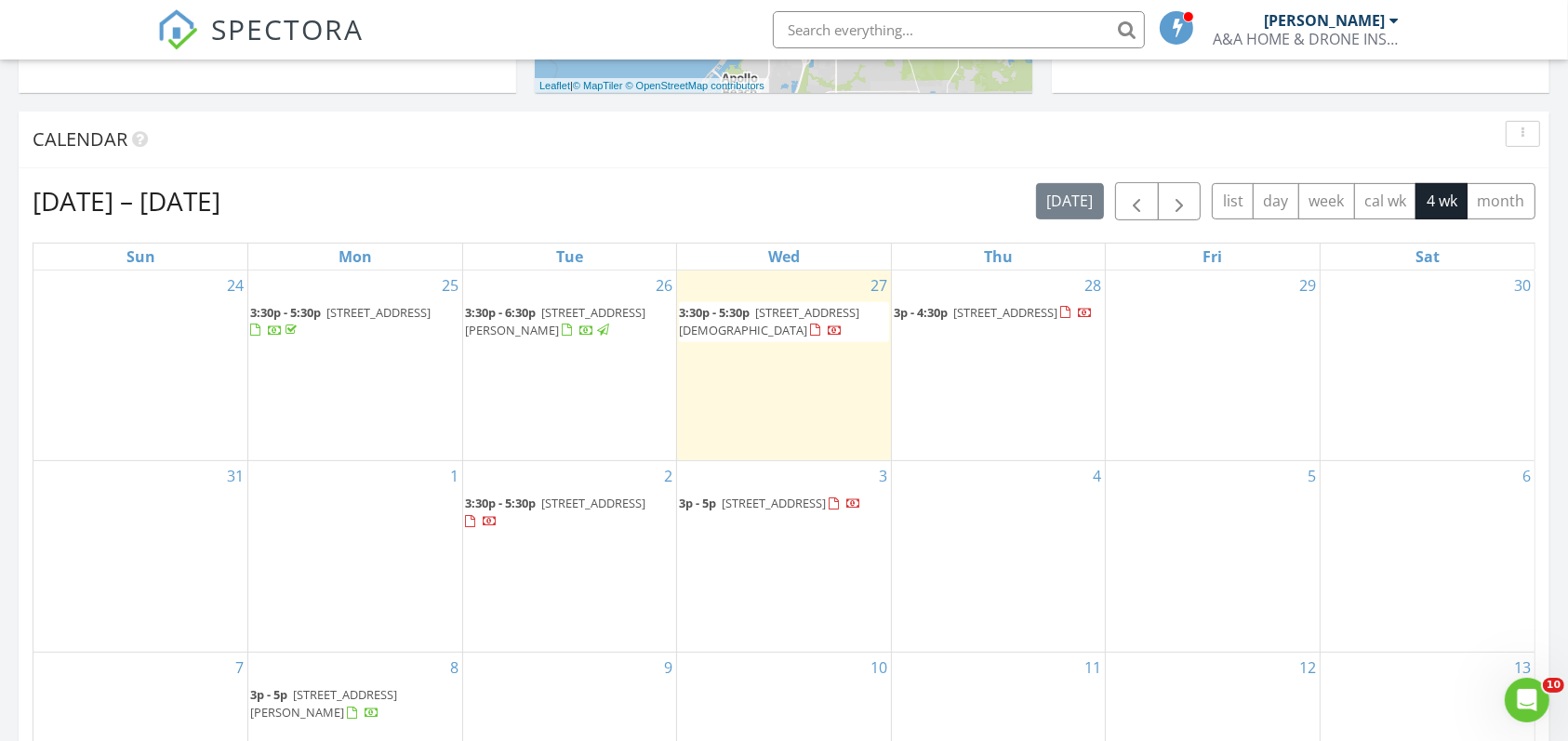
click at [738, 315] on span "3:30p - 5:30p" at bounding box center [714, 312] width 71 height 17
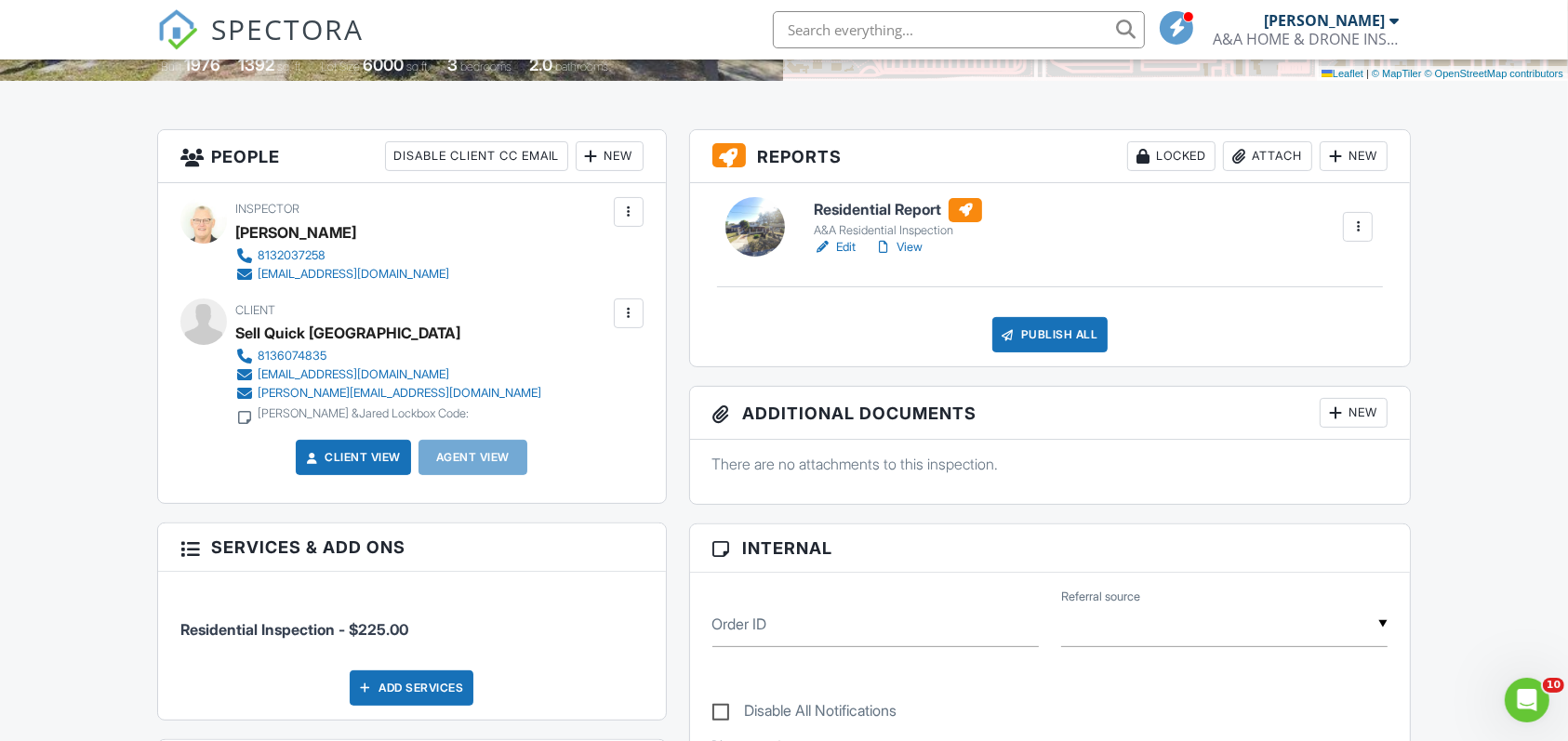
click at [848, 242] on link "Edit" at bounding box center [834, 247] width 42 height 19
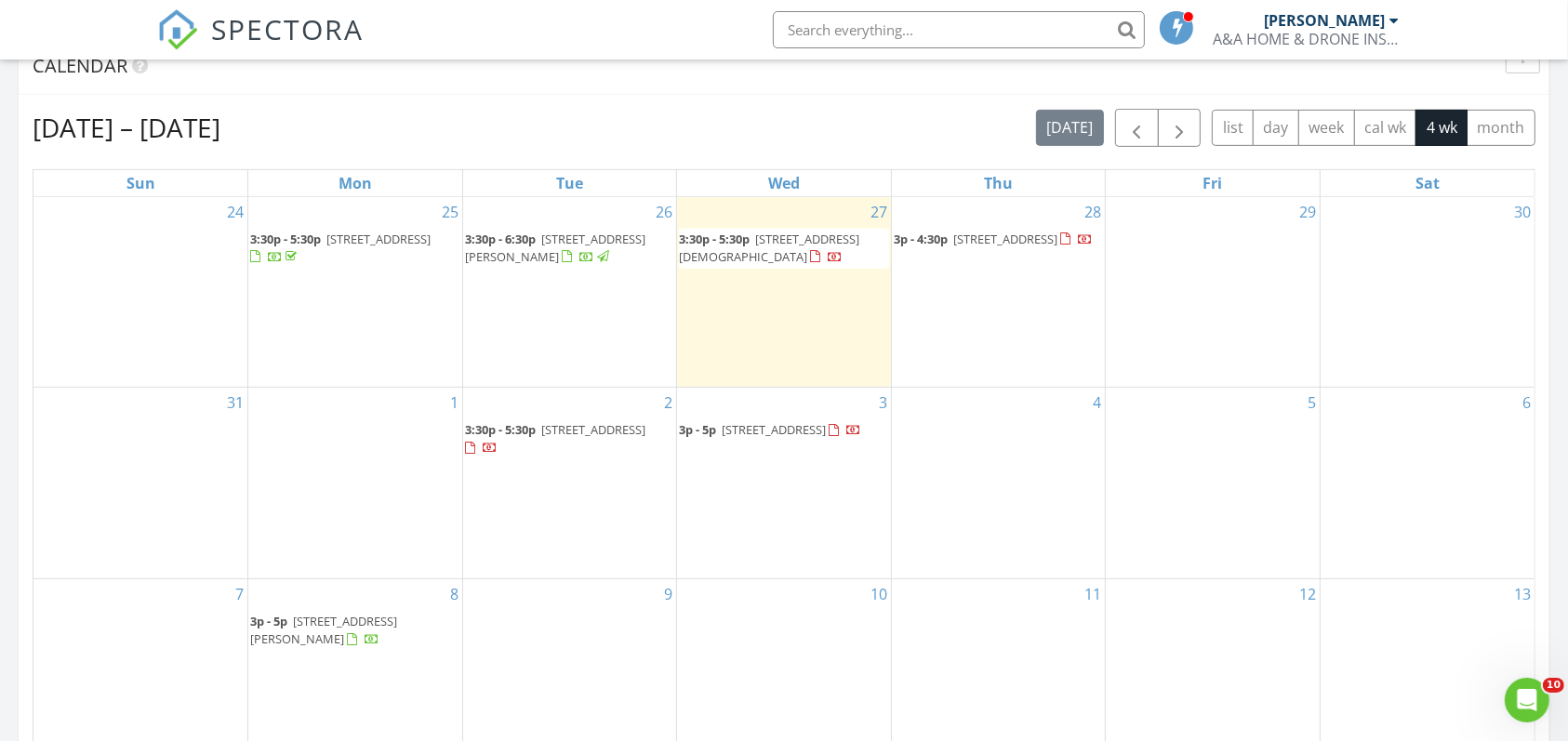
scroll to position [779, 0]
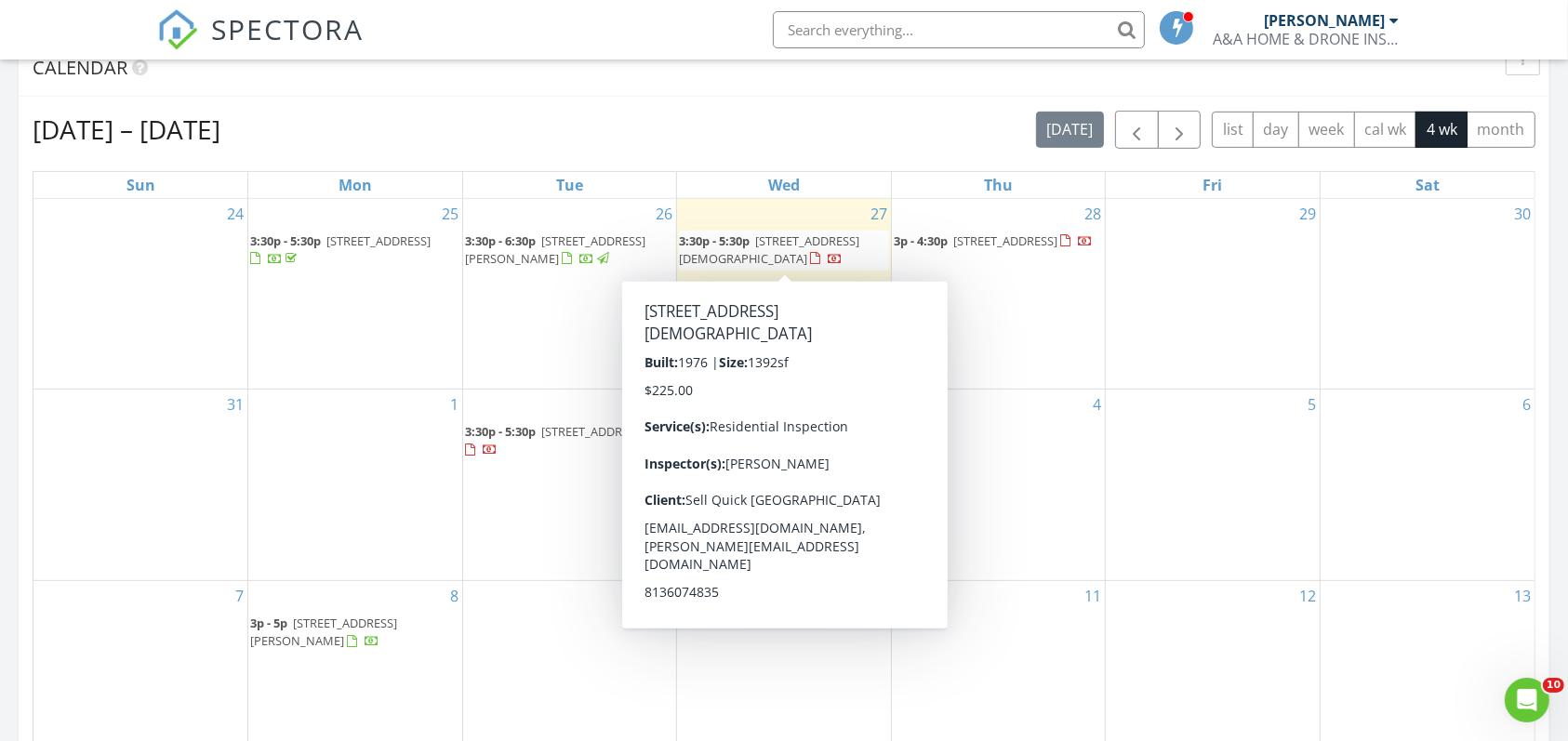
click at [749, 257] on span "4109 E Temple Heights Rd, Tampa 33617" at bounding box center [769, 250] width 180 height 35
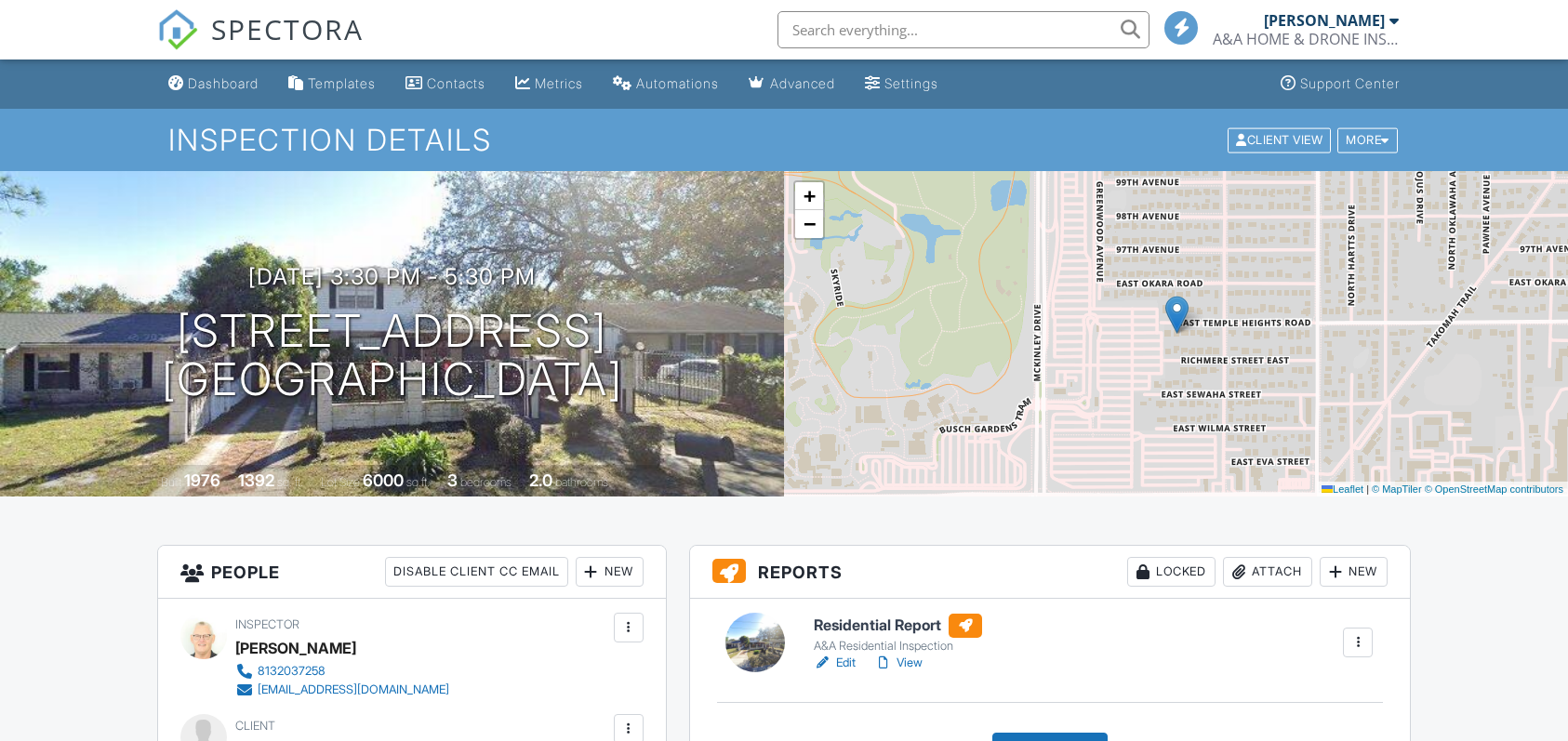
click at [1074, 733] on div "Publish All" at bounding box center [1050, 751] width 116 height 36
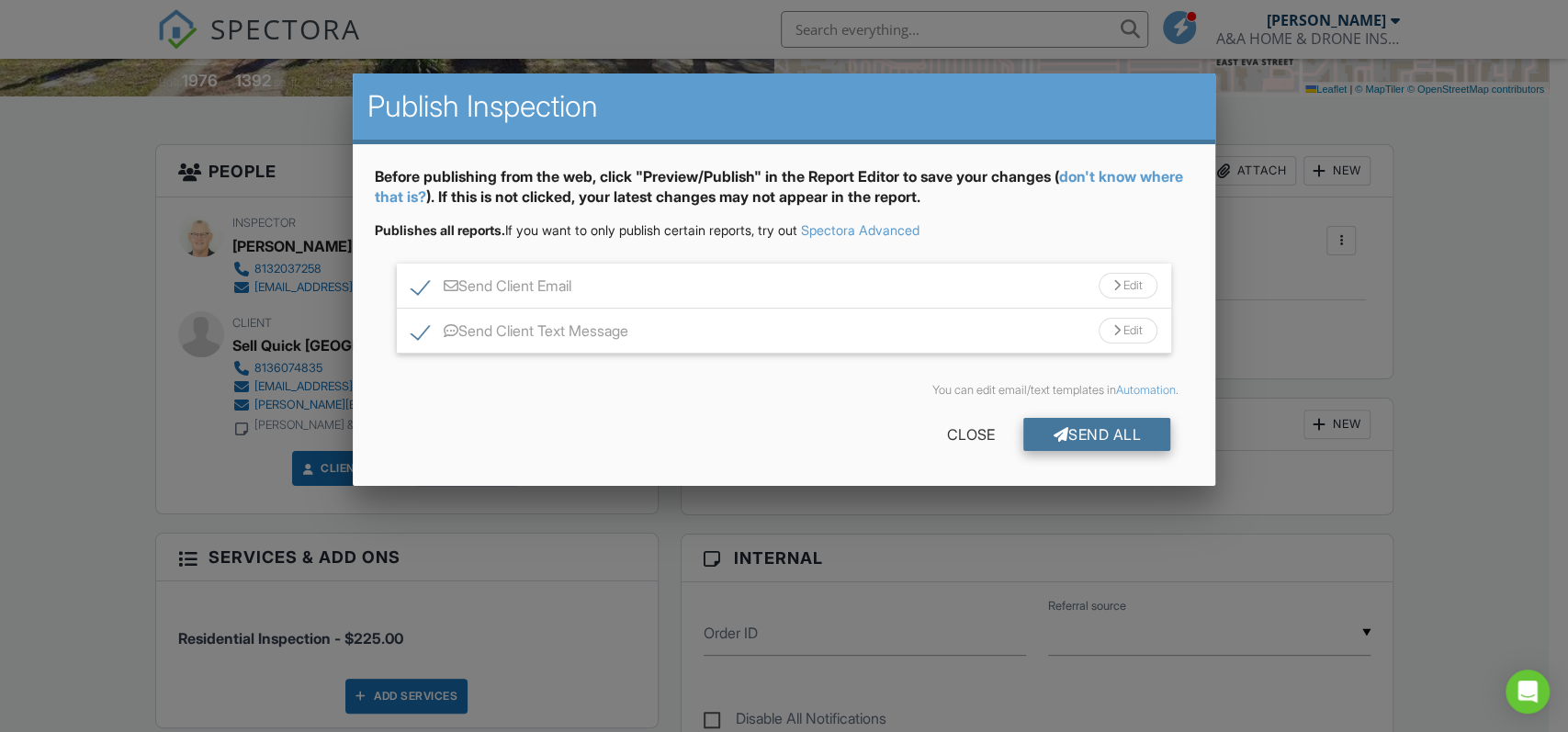
click at [1119, 441] on div "Send All" at bounding box center [1097, 435] width 147 height 33
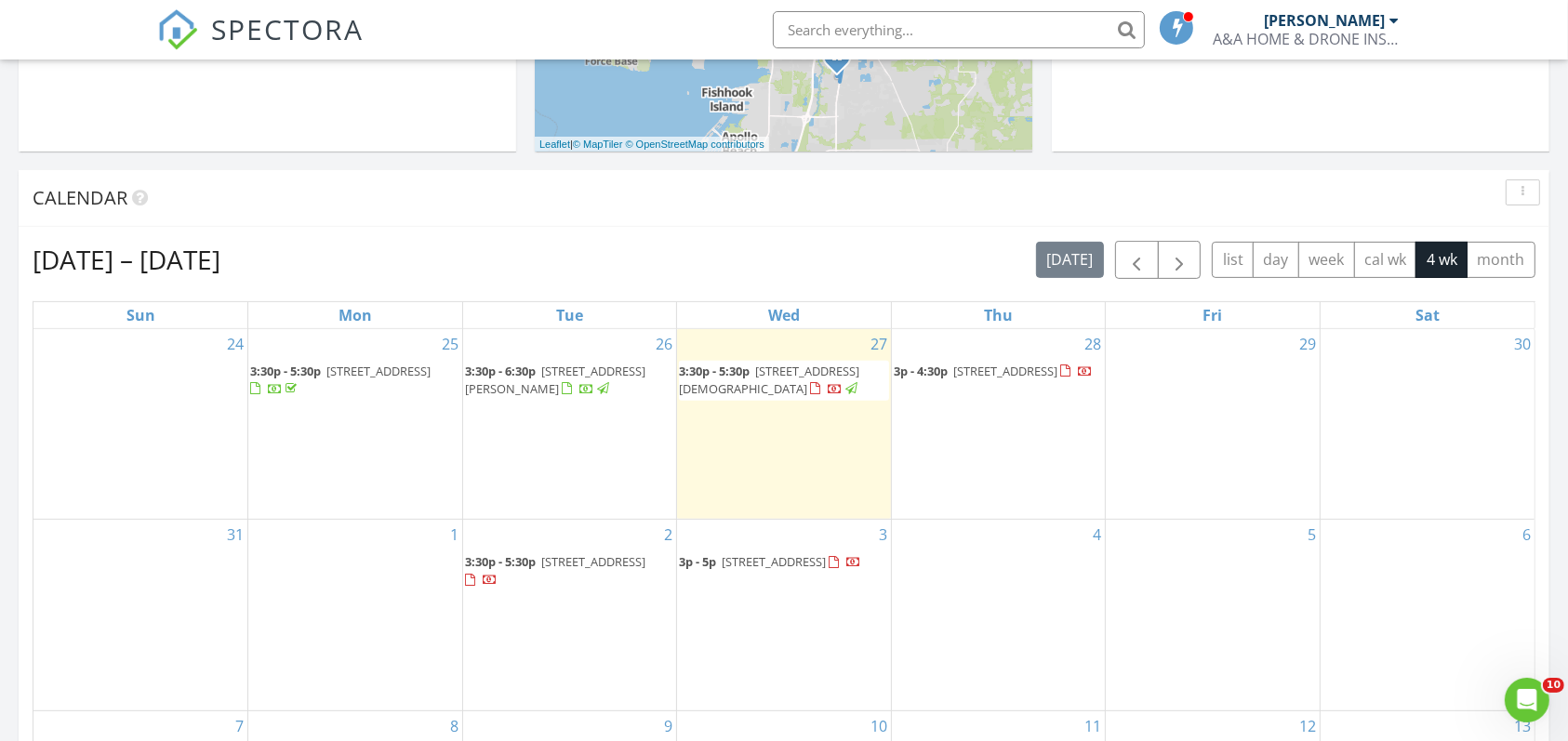
scroll to position [649, 0]
click at [1140, 253] on span "button" at bounding box center [1136, 260] width 22 height 22
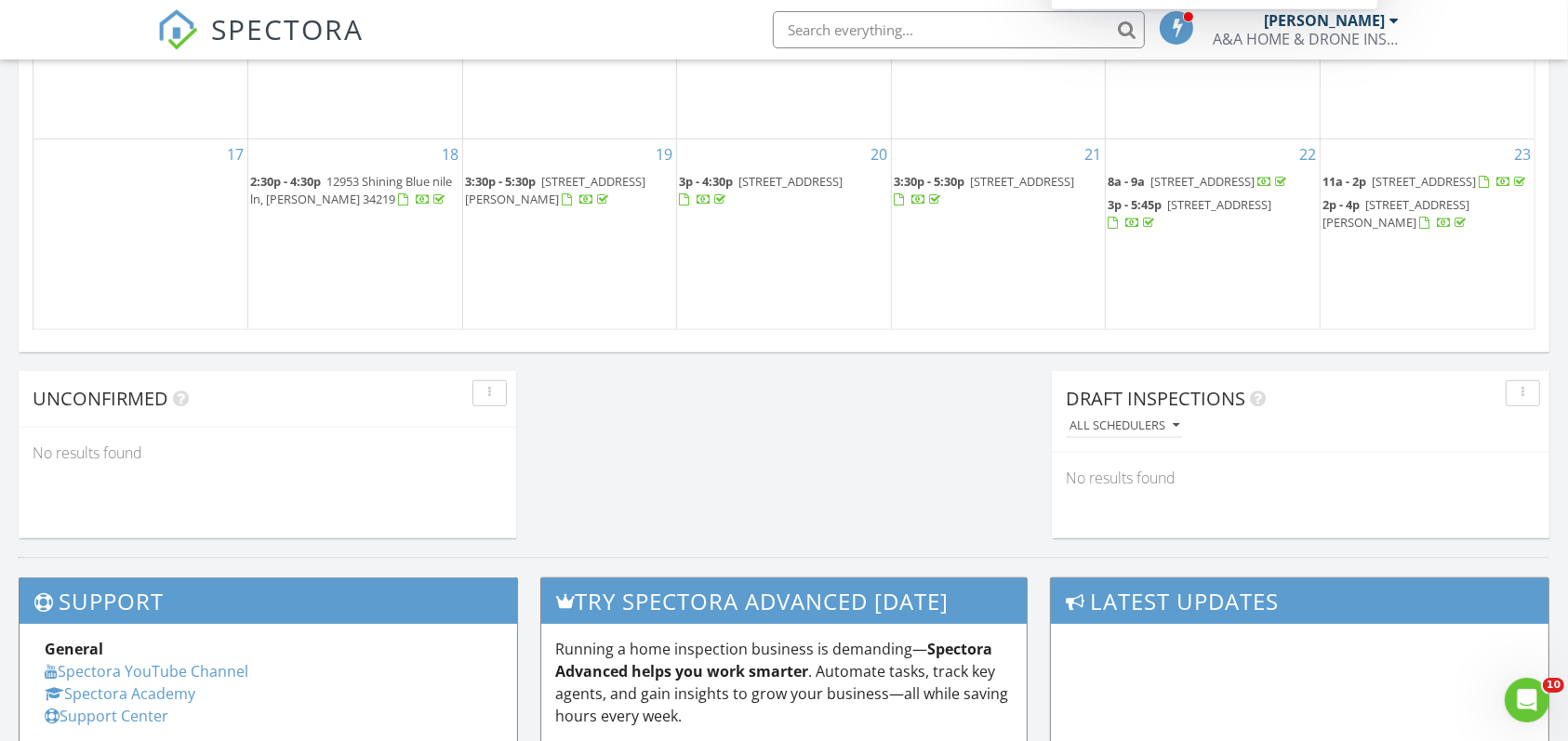
scroll to position [1377, 0]
click at [1142, 232] on span "4604 S Shore Rd, Orlando 32839" at bounding box center [1189, 214] width 164 height 35
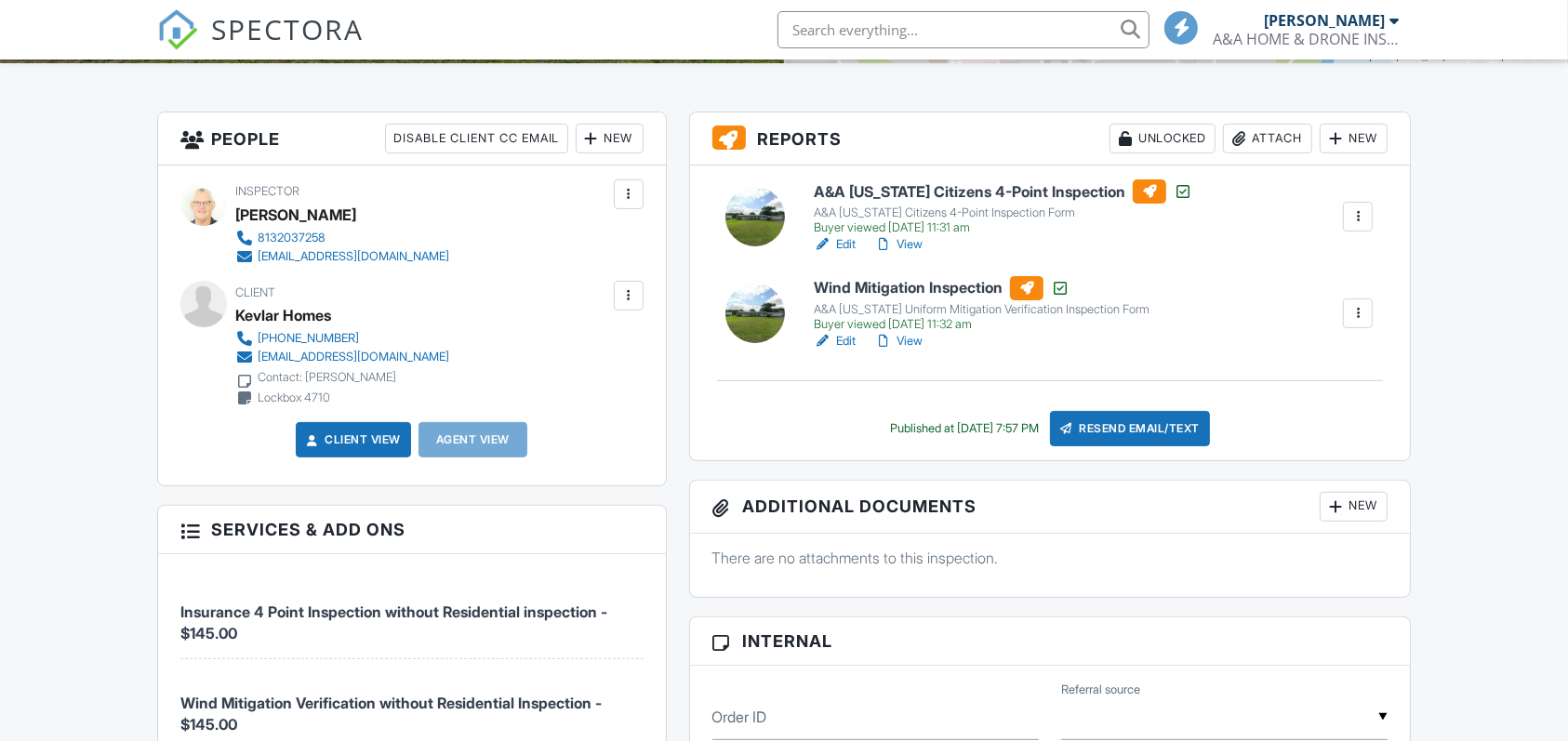
click at [843, 242] on link "Edit" at bounding box center [834, 245] width 42 height 19
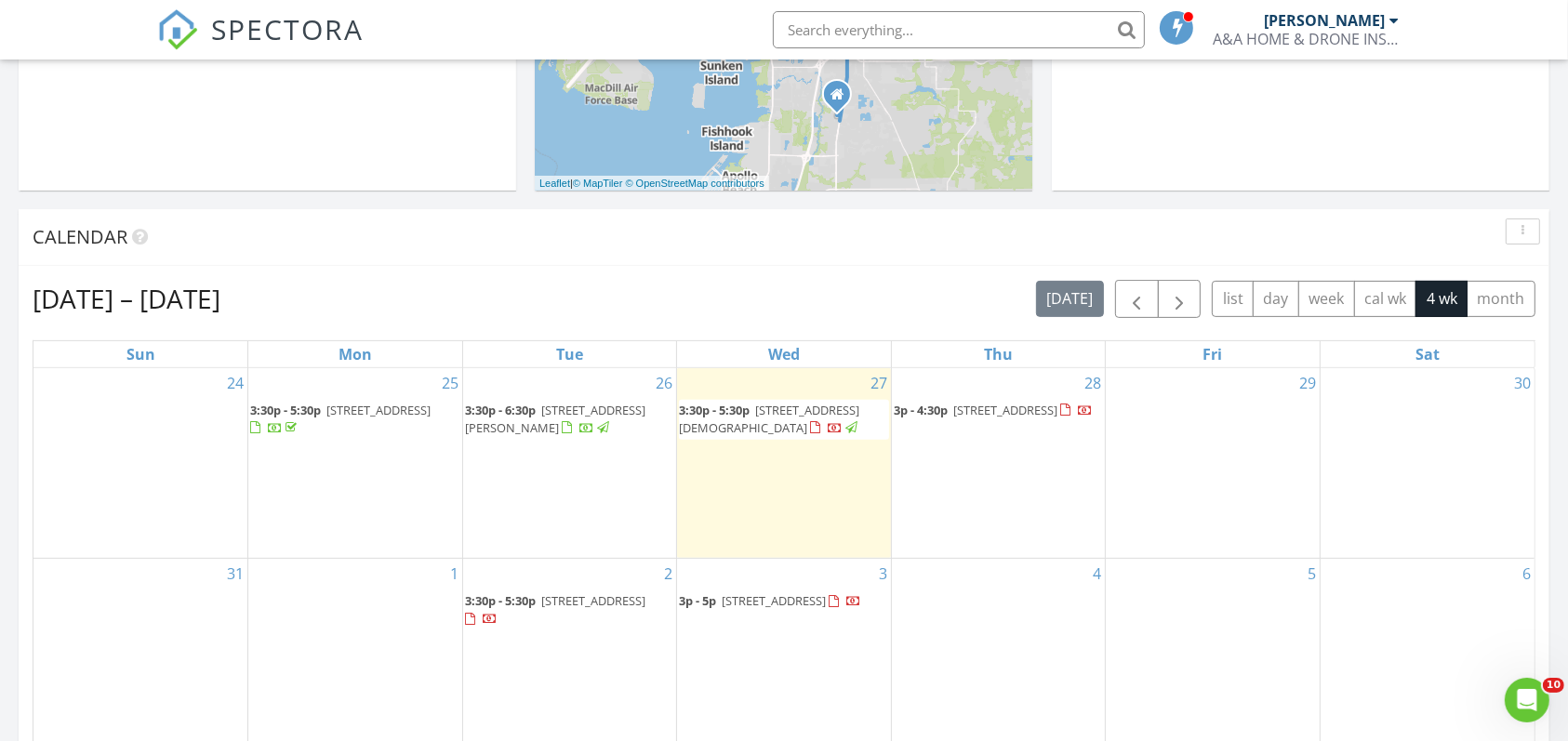
scroll to position [610, 0]
click at [1137, 302] on span "button" at bounding box center [1136, 298] width 22 height 22
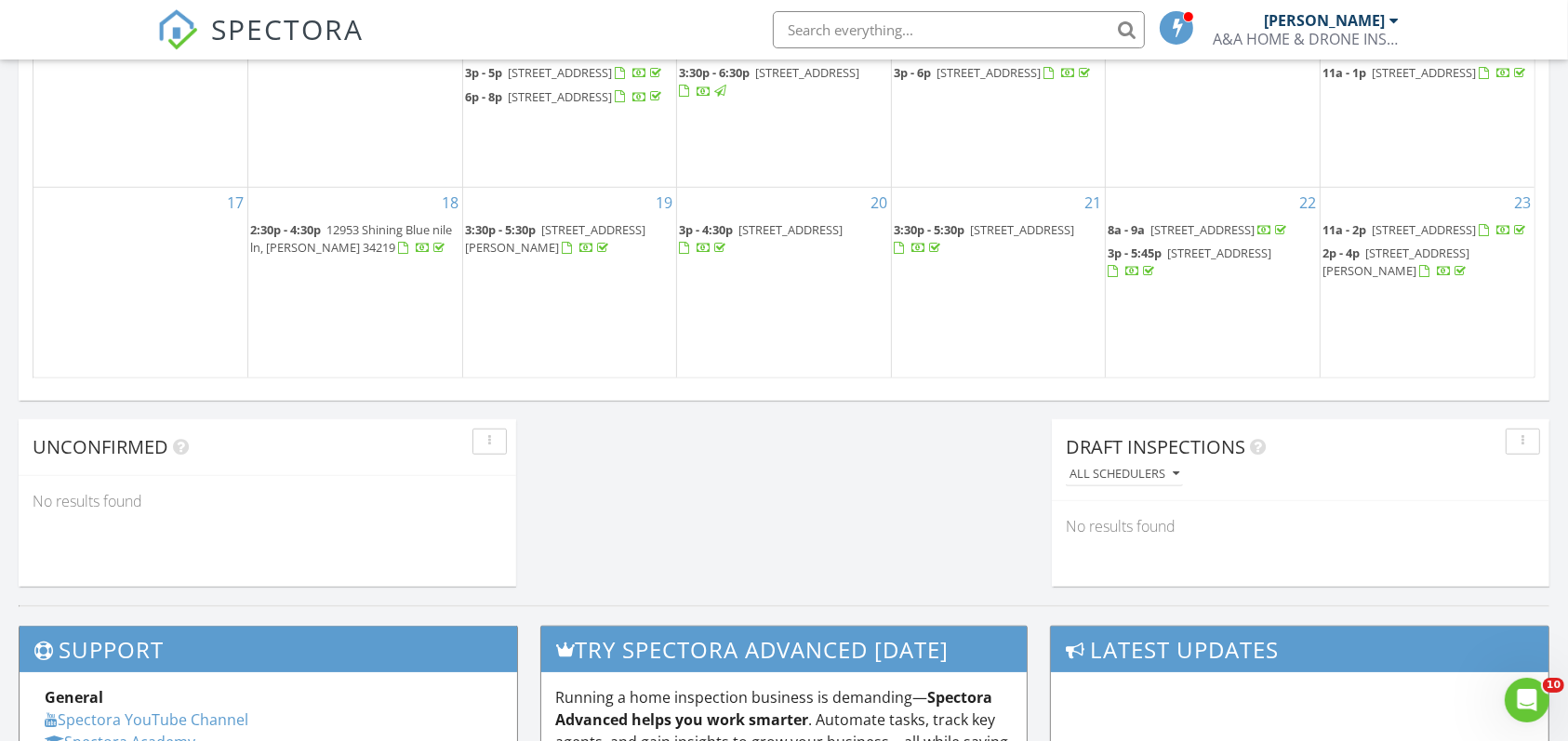
scroll to position [1334, 0]
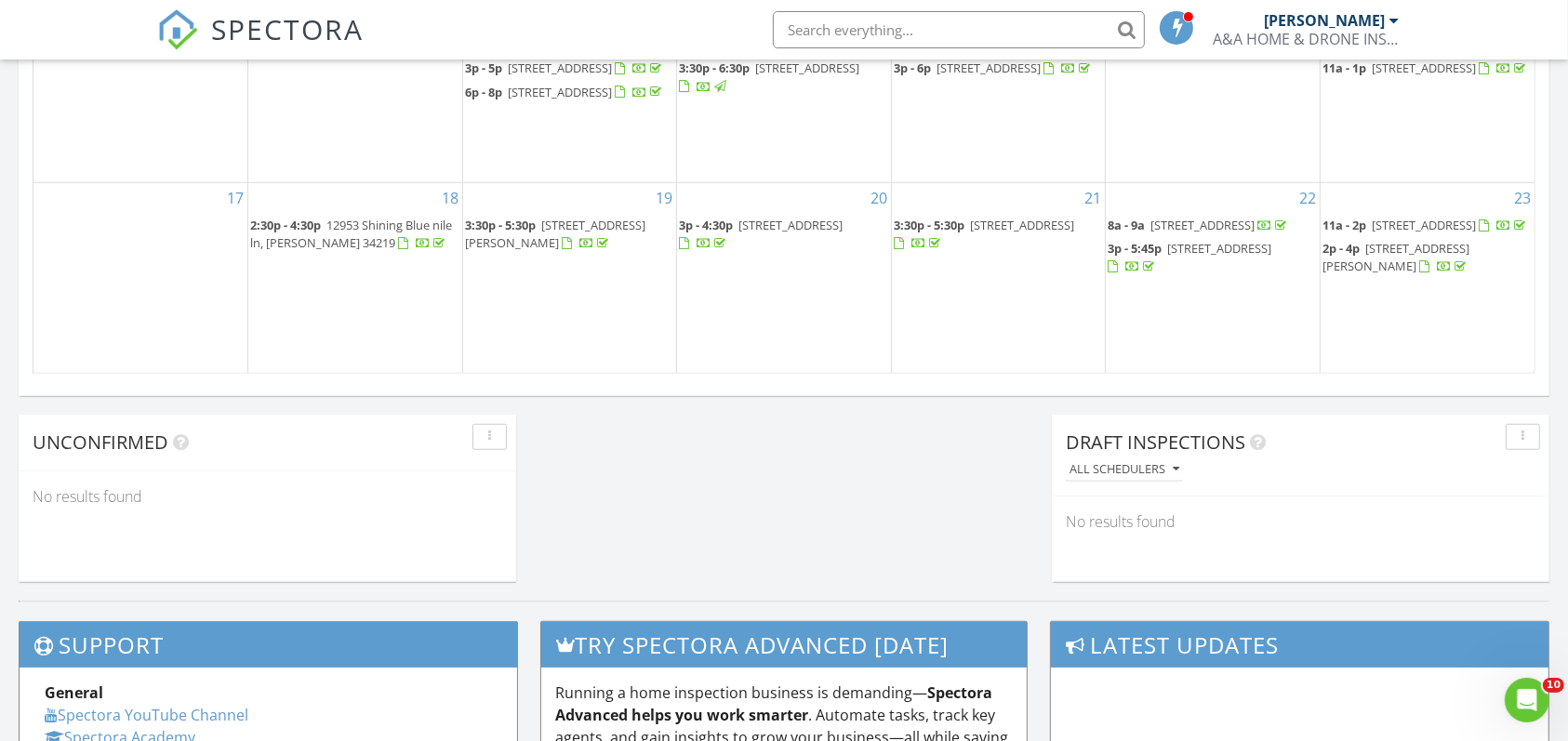
click at [1118, 274] on div at bounding box center [1113, 268] width 10 height 12
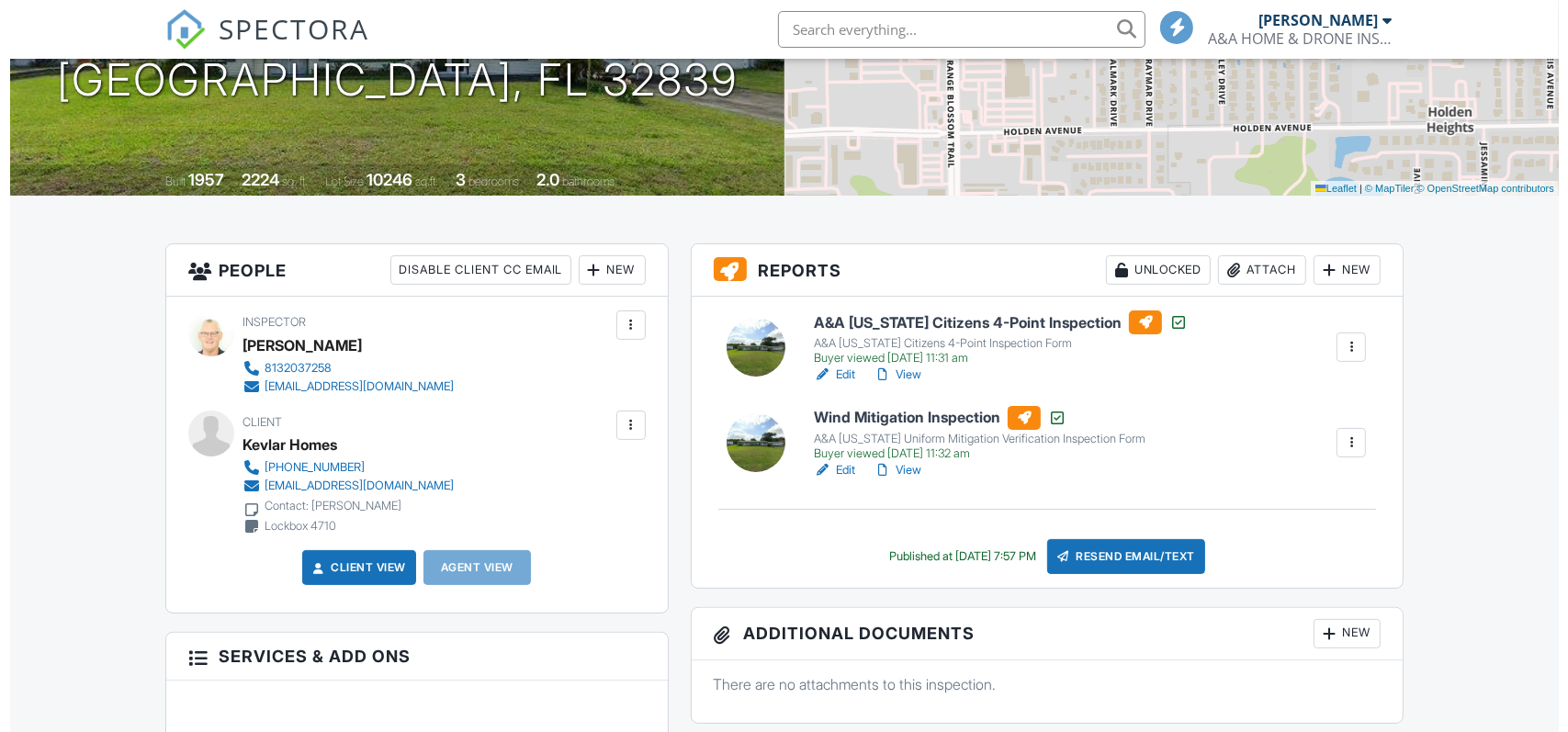
scroll to position [295, 0]
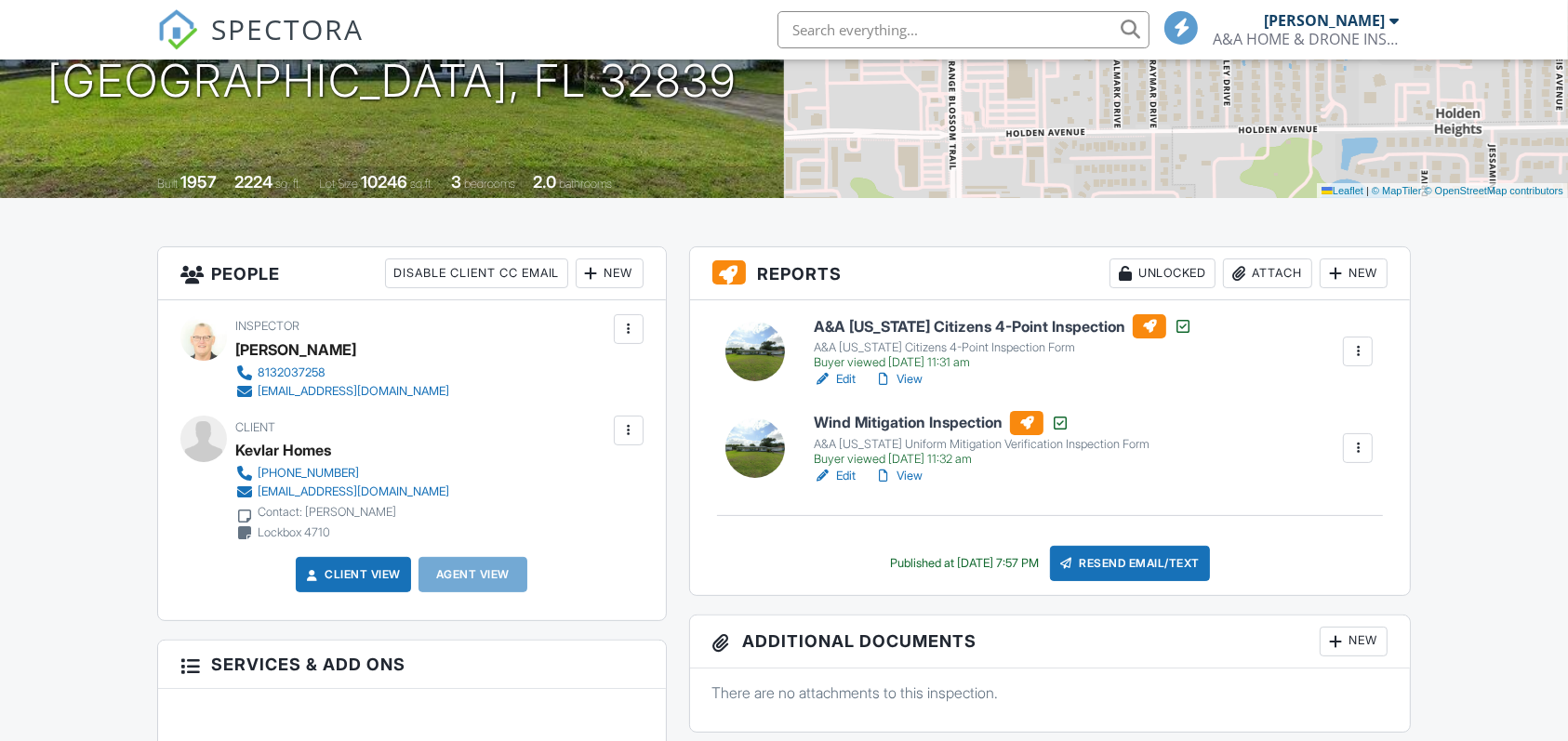
click at [1162, 558] on div "Resend Email/Text" at bounding box center [1130, 564] width 160 height 36
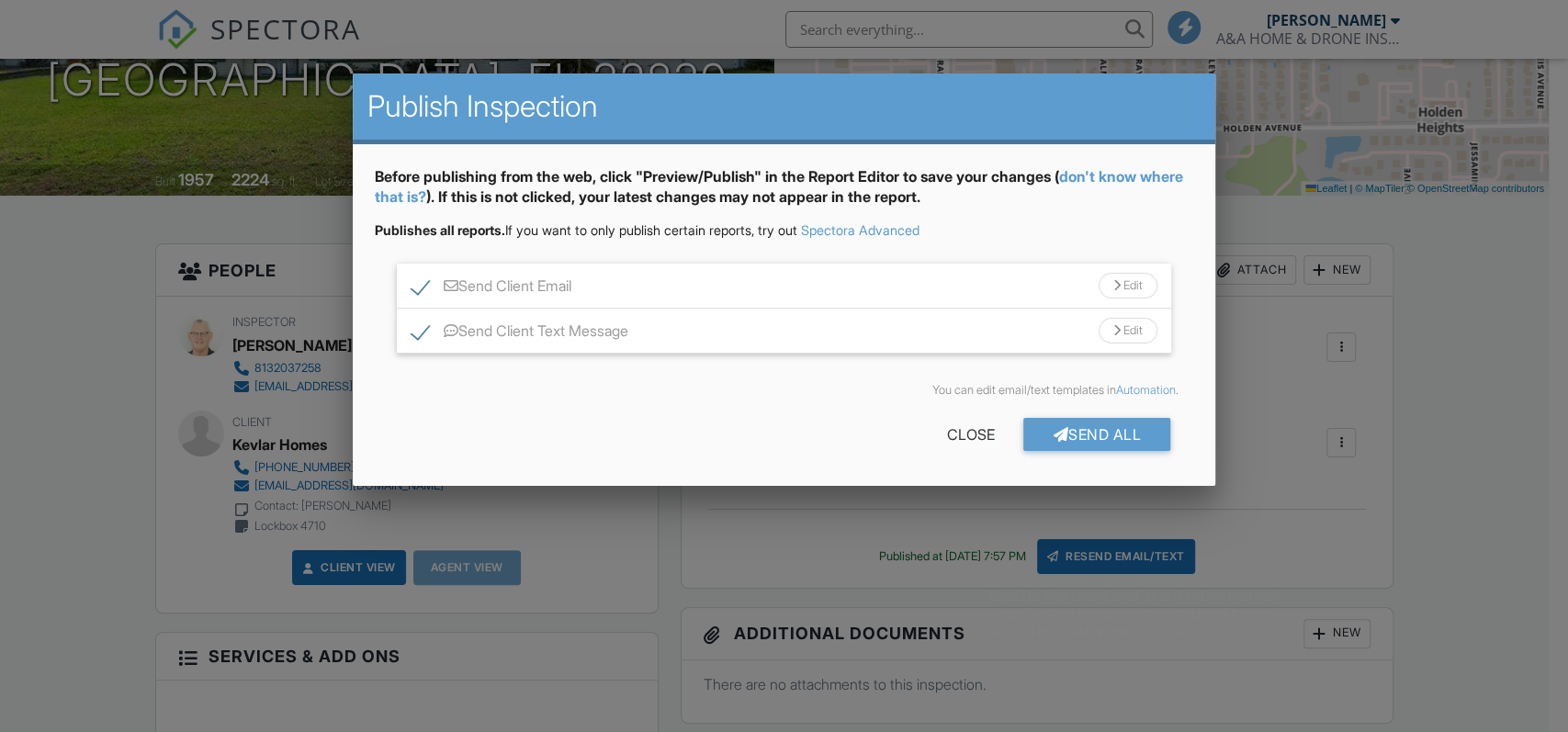
scroll to position [0, 0]
click at [1103, 430] on div "Send All" at bounding box center [1097, 435] width 147 height 33
